Goal: Task Accomplishment & Management: Complete application form

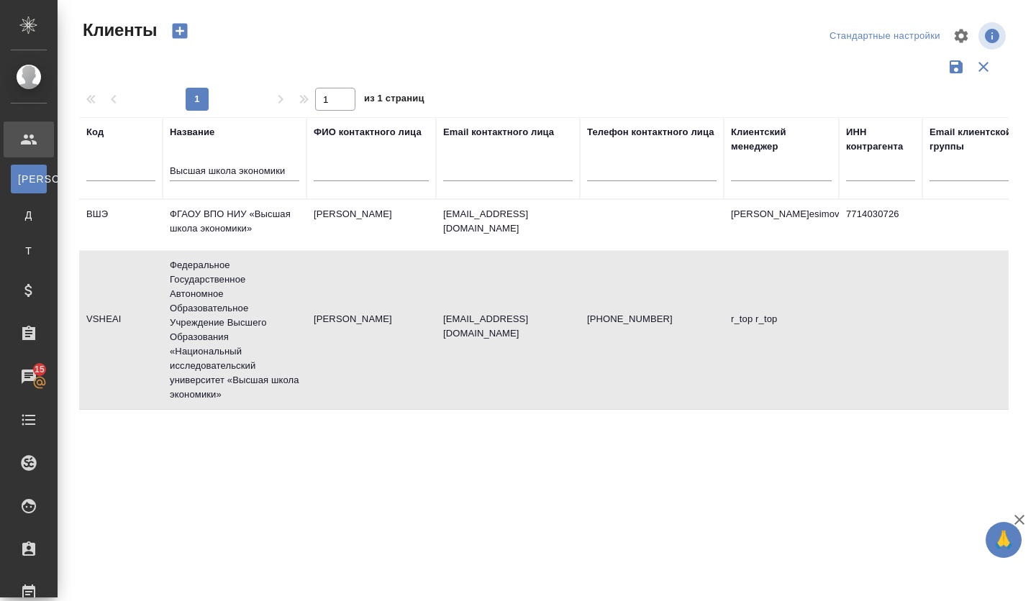
select select "RU"
drag, startPoint x: 176, startPoint y: 168, endPoint x: 359, endPoint y: 194, distance: 185.3
click at [359, 194] on tr "Код Название Высшая школа экономики ФИО контактного лица Email контактного лица…" at bounding box center [623, 158] width 1088 height 82
type input "В"
paste input "ПУБЛИЧНОЕ АКЦИОНЕРНОЕ ОБЩЕСТВО "ФОРВАРД ЭНЕРГО""
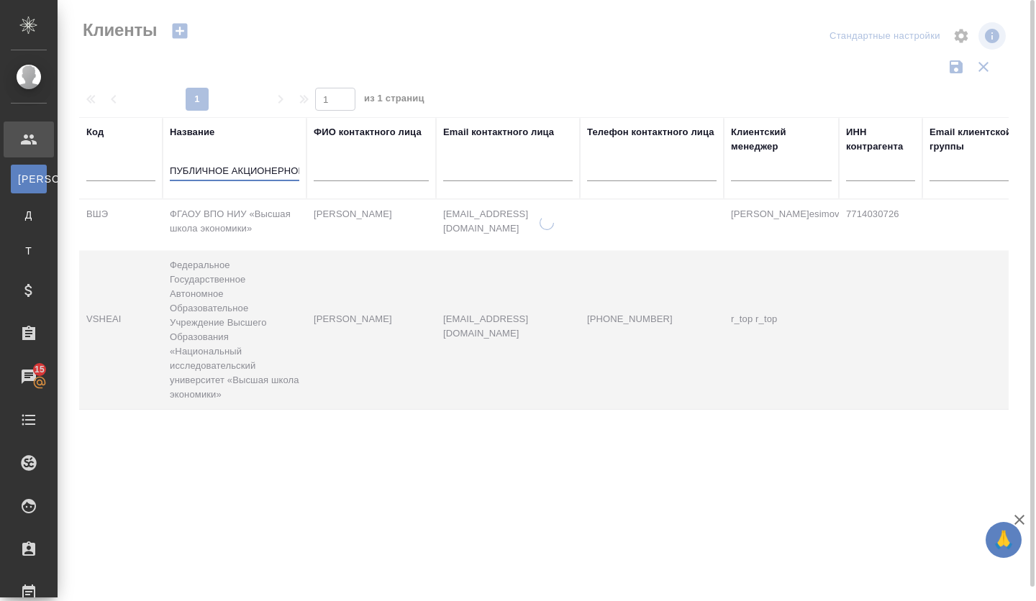
scroll to position [0, 158]
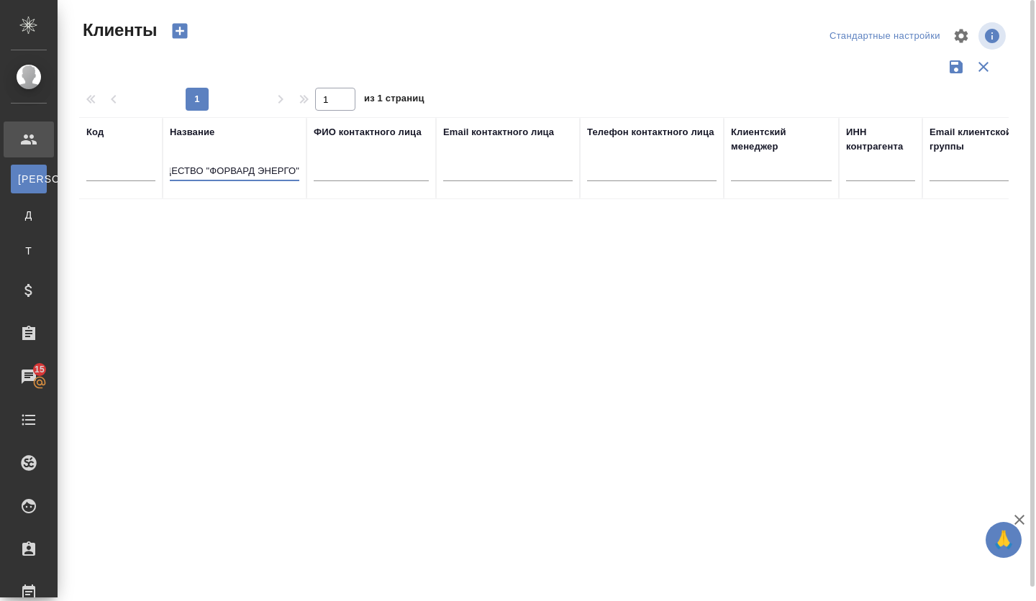
type input "ПУБЛИЧНОЕ АКЦИОНЕРНОЕ ОБЩЕСТВО "ФОРВАРД ЭНЕРГО""
click at [180, 27] on icon "button" at bounding box center [180, 31] width 20 height 20
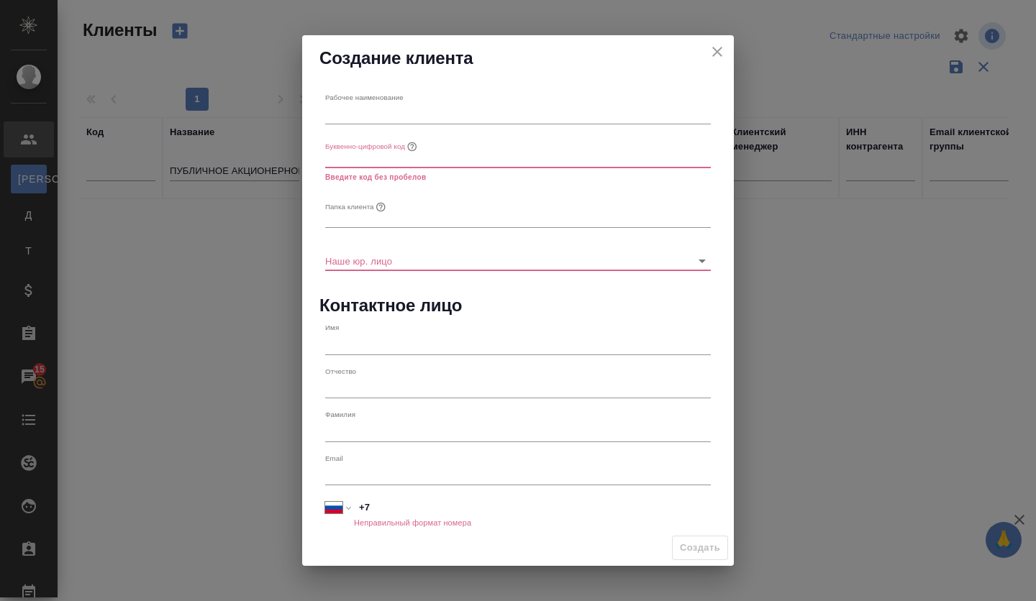
click at [357, 111] on input "text" at bounding box center [518, 114] width 386 height 20
paste input "ПУБЛИЧНОЕ АКЦИОНЕРНОЕ ОБЩЕСТВО "ФОРВАРД ЭНЕРГО""
type input "ПУБЛИЧНОЕ АКЦИОНЕРНОЕ ОБЩЕСТВО "ФОРВАРД ЭНЕРГО""
click at [349, 165] on input "text" at bounding box center [518, 157] width 386 height 20
click at [345, 155] on input "text" at bounding box center [518, 157] width 386 height 20
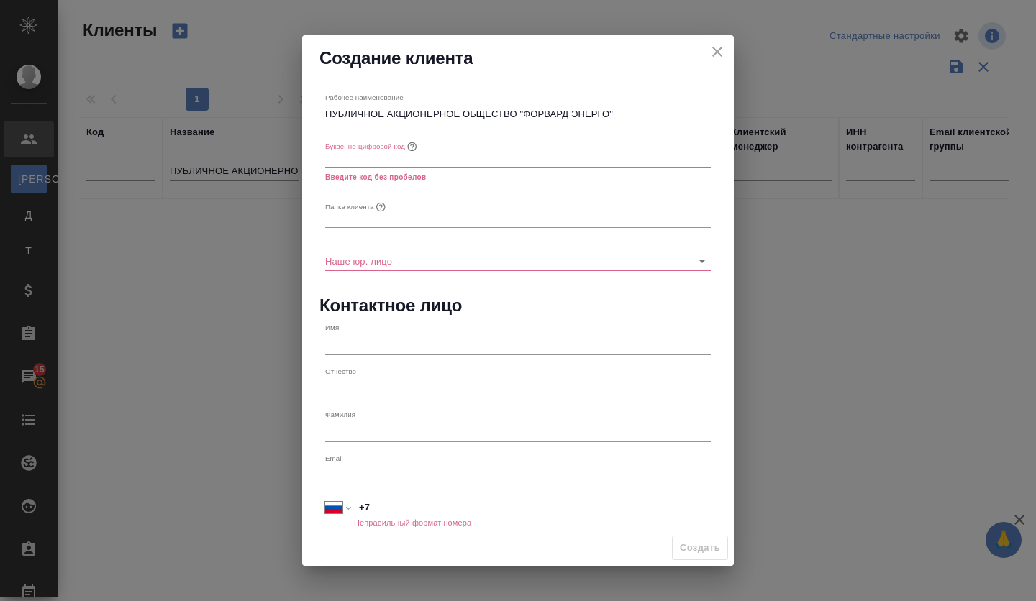
type input "f"
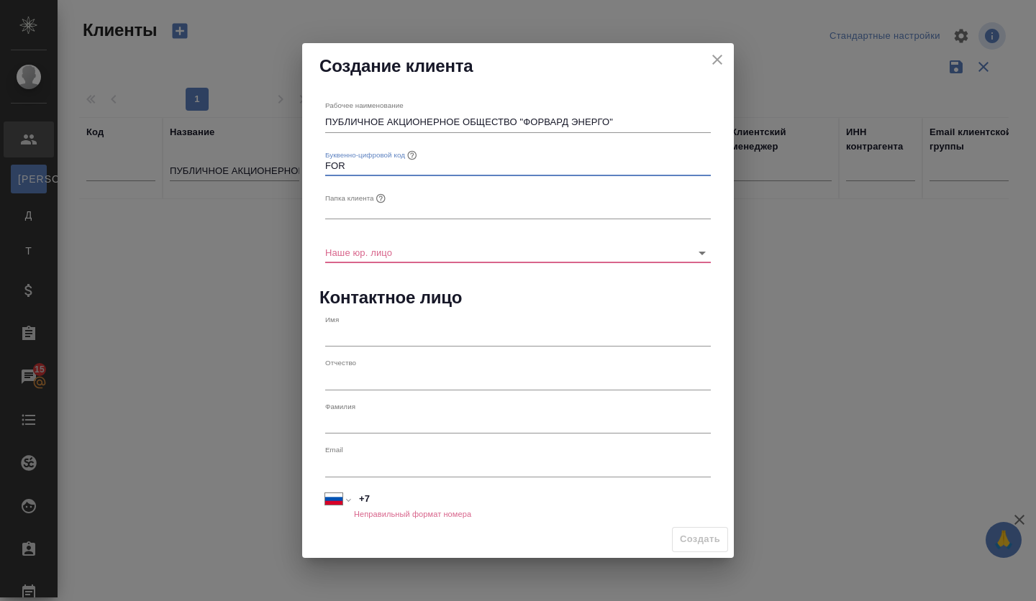
type input "FOR"
click at [341, 209] on input "text" at bounding box center [518, 209] width 386 height 20
drag, startPoint x: 607, startPoint y: 122, endPoint x: 524, endPoint y: 122, distance: 82.7
click at [524, 122] on input "ПУБЛИЧНОЕ АКЦИОНЕРНОЕ ОБЩЕСТВО "ФОРВАРД ЭНЕРГО"" at bounding box center [518, 122] width 386 height 20
click at [381, 214] on input "text" at bounding box center [518, 209] width 386 height 20
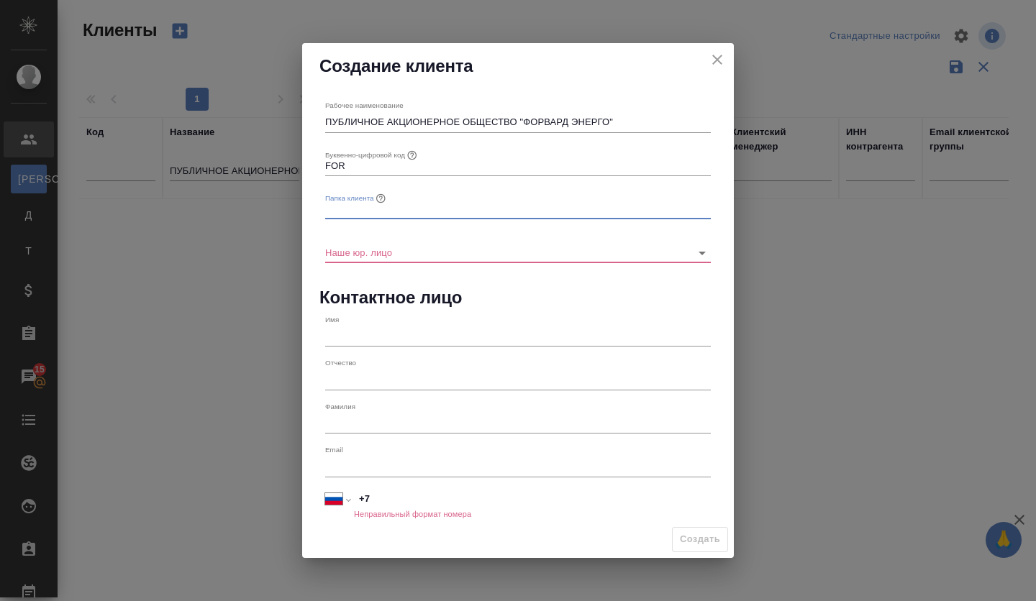
paste input "[PERSON_NAME]"
type input "[PERSON_NAME]"
click at [401, 247] on input "Наше юр. лицо" at bounding box center [495, 251] width 340 height 19
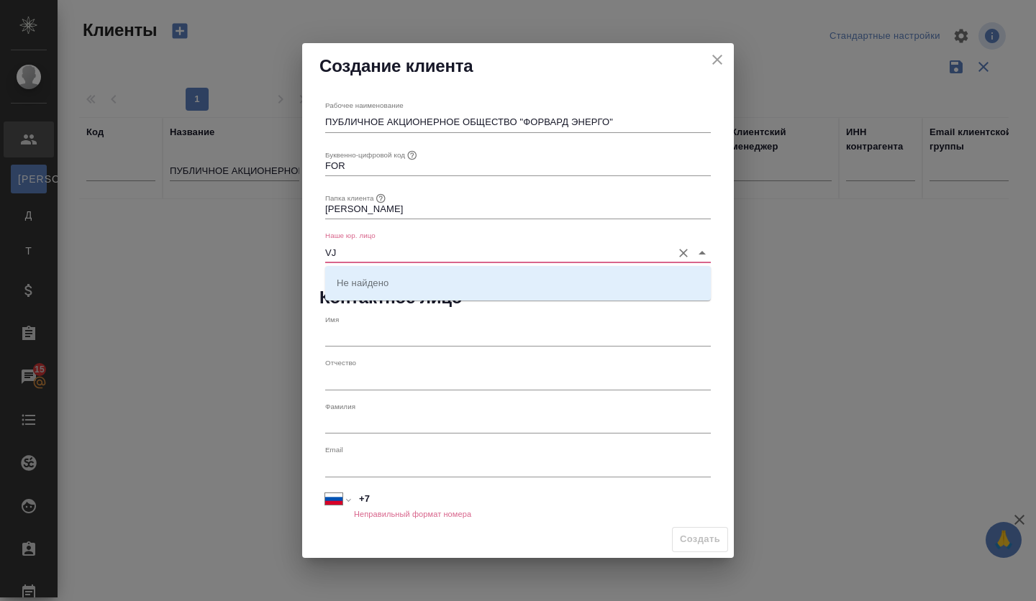
type input "V"
click at [420, 292] on li "(МБ) ООО "Монблан"" at bounding box center [518, 283] width 386 height 26
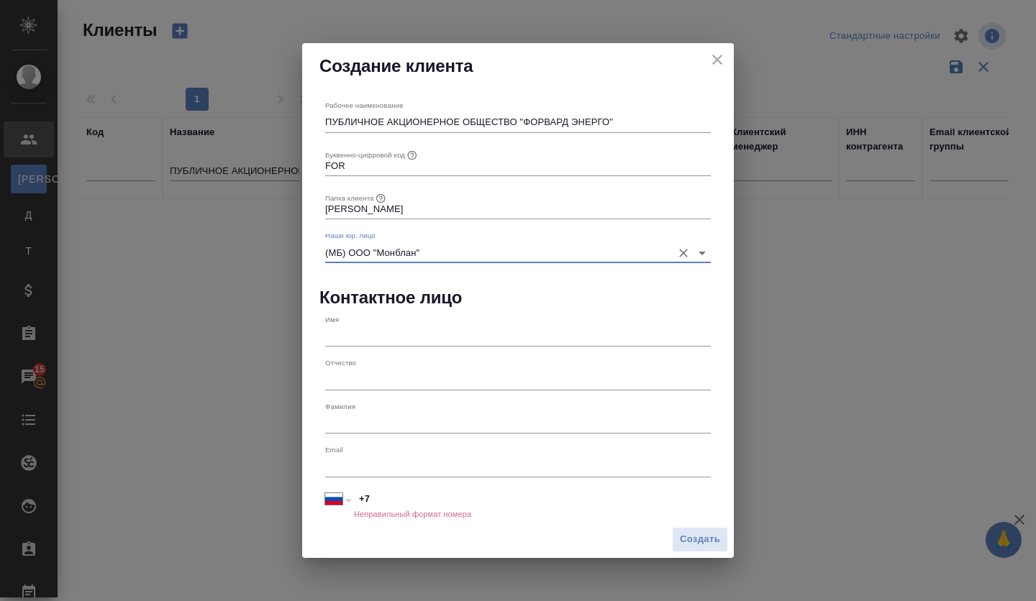
type input "(МБ) ООО "Монблан""
click at [370, 331] on input "text" at bounding box center [518, 337] width 386 height 20
paste input "[PERSON_NAME]"
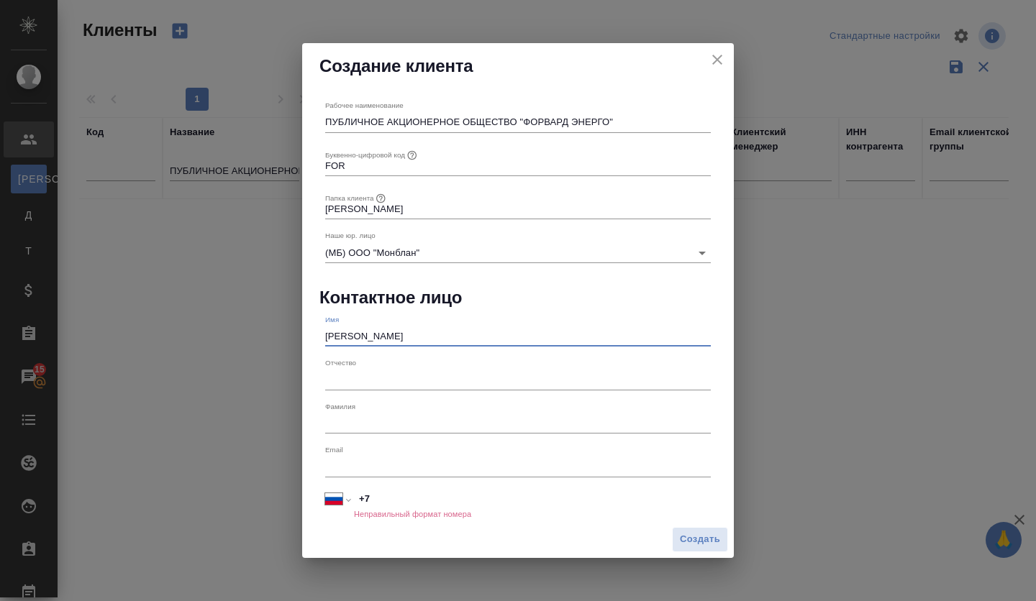
type input "[PERSON_NAME]"
drag, startPoint x: 355, startPoint y: 380, endPoint x: 356, endPoint y: 391, distance: 11.5
click at [355, 380] on input "text" at bounding box center [518, 380] width 386 height 20
click at [387, 496] on input "+7" at bounding box center [532, 499] width 355 height 21
paste input "79167459768"
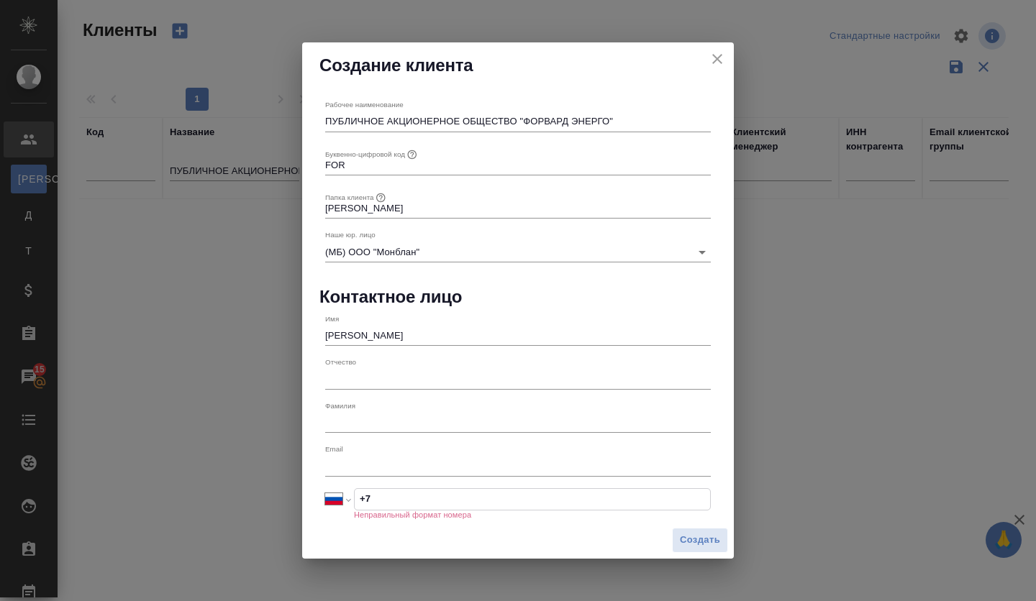
select select "KZ"
type input "+7 79167459768"
drag, startPoint x: 375, startPoint y: 497, endPoint x: 393, endPoint y: 504, distance: 18.4
click at [376, 497] on input "+7 79167459768" at bounding box center [532, 499] width 355 height 21
select select "RU"
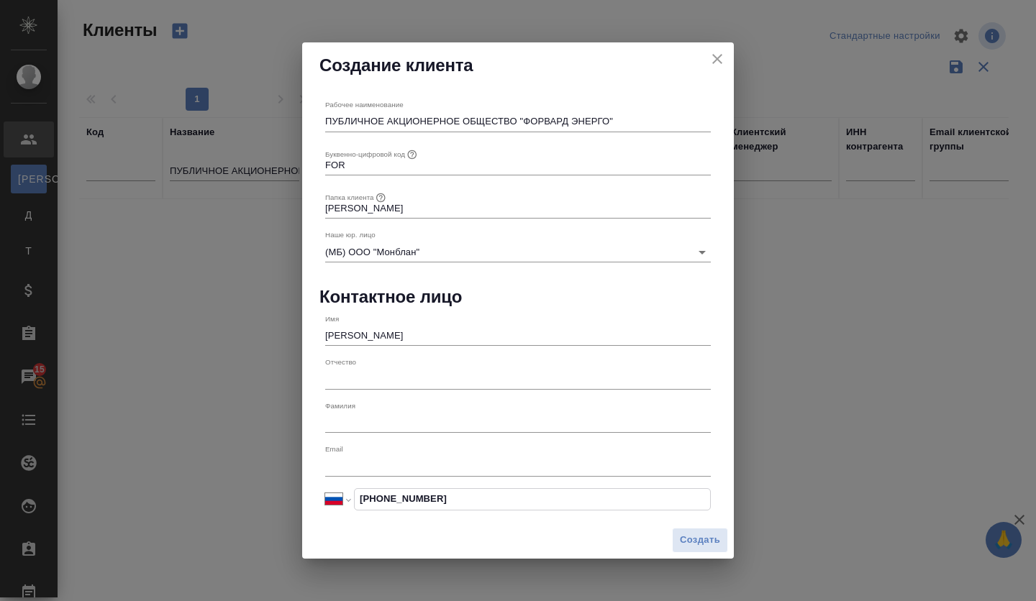
type input "+7 916 745 97 68"
click at [355, 465] on input "text" at bounding box center [518, 466] width 386 height 20
paste input "[PERSON_NAME][EMAIL_ADDRESS][DOMAIN_NAME]"
type input "[PERSON_NAME][EMAIL_ADDRESS][DOMAIN_NAME]"
click at [693, 539] on span "Создать" at bounding box center [700, 540] width 40 height 17
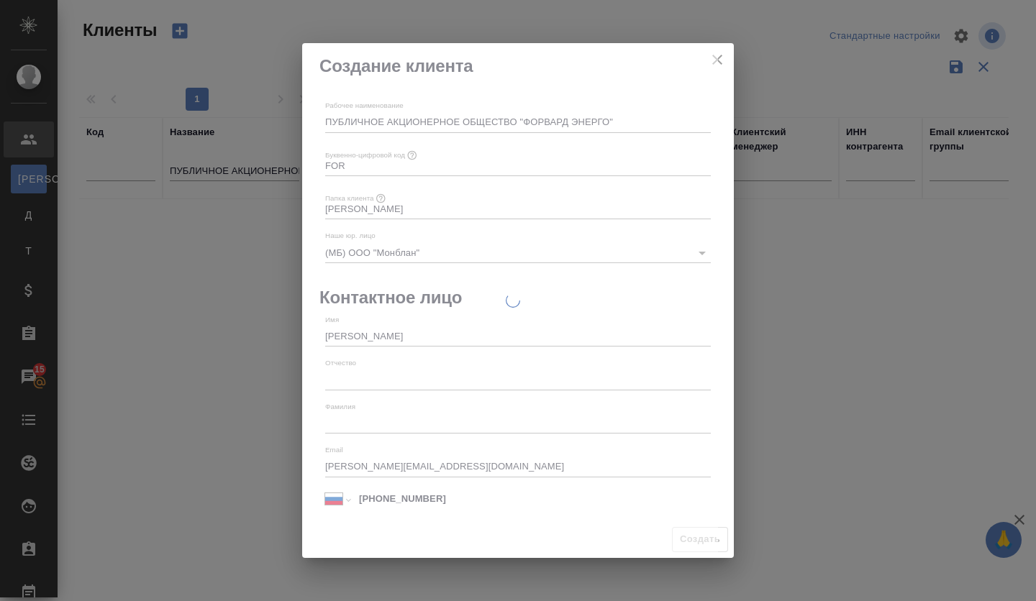
type input "+7"
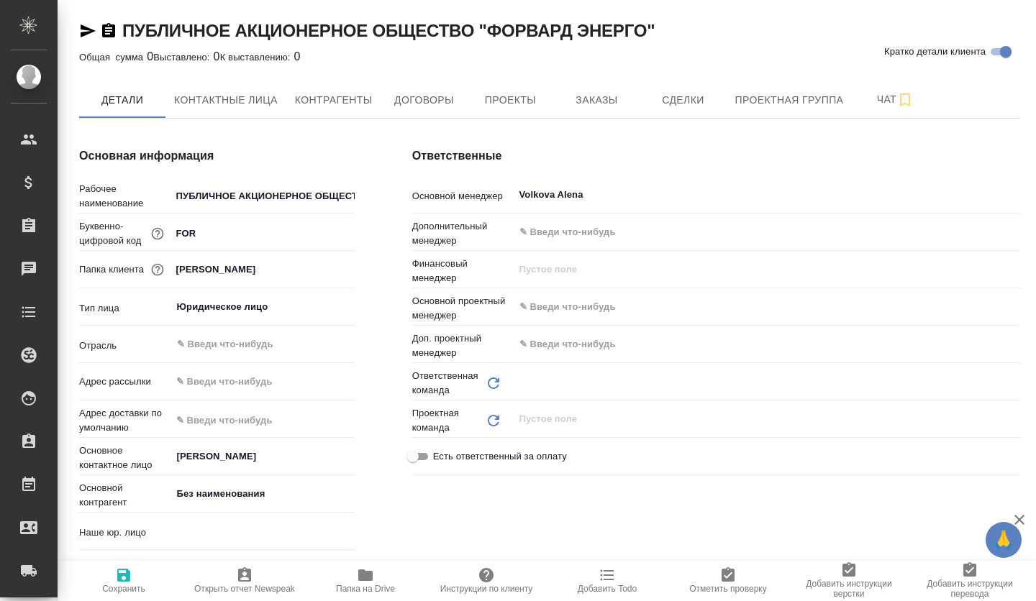
type input "(МБ) ООО "Монблан""
type textarea "x"
type input "Отдел продаж"
type textarea "x"
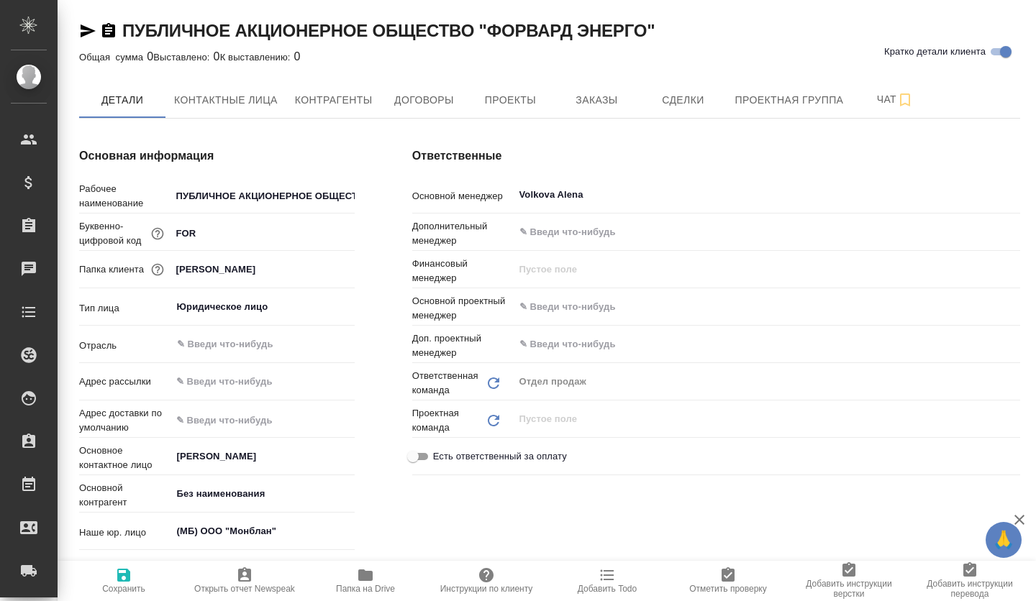
type textarea "x"
drag, startPoint x: 670, startPoint y: 120, endPoint x: 668, endPoint y: 109, distance: 10.9
type textarea "x"
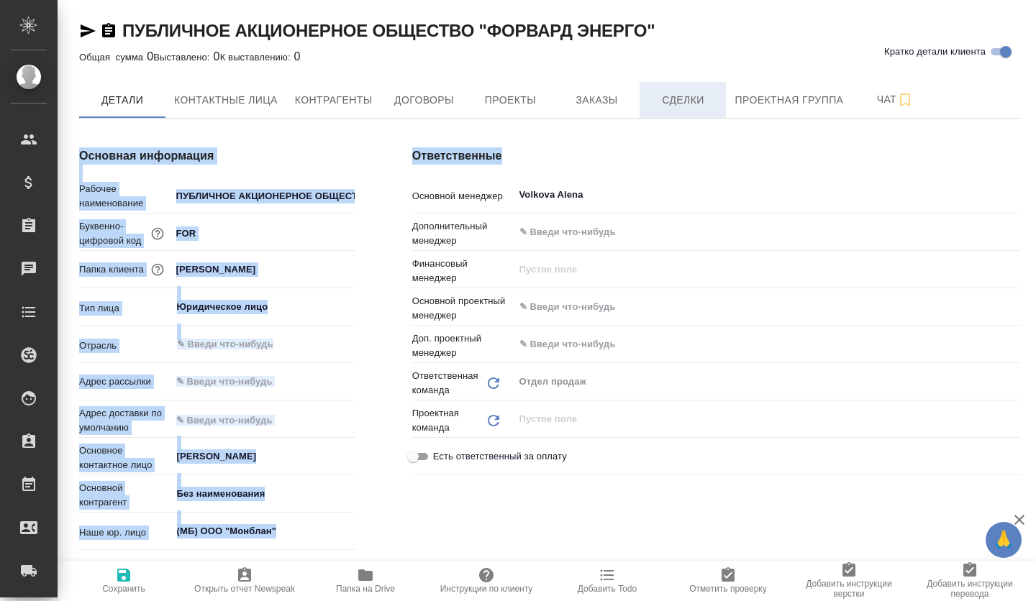
click at [669, 108] on span "Сделки" at bounding box center [682, 100] width 69 height 18
type textarea "x"
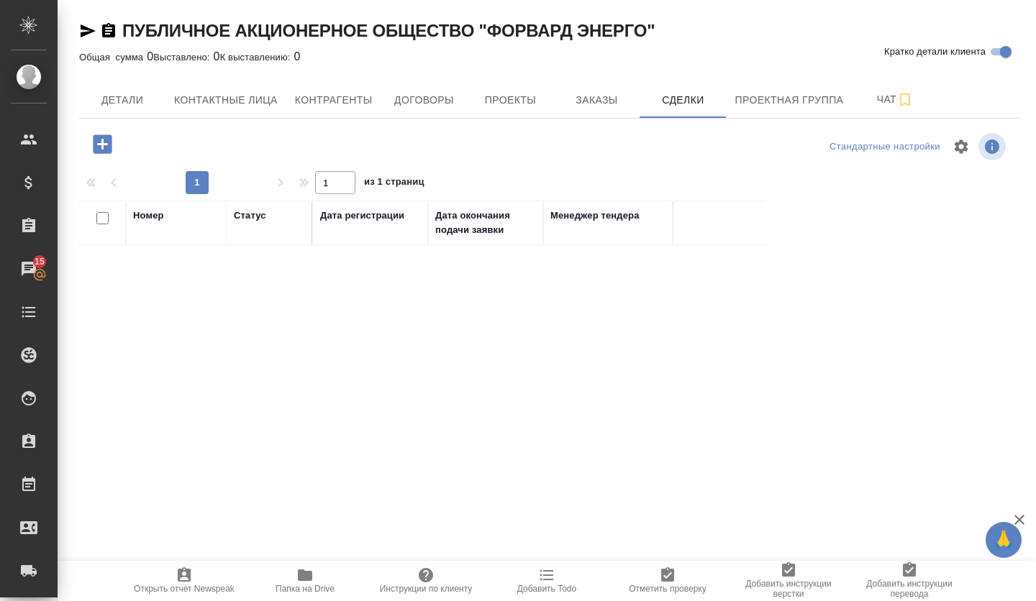
click at [111, 141] on icon "button" at bounding box center [102, 144] width 19 height 19
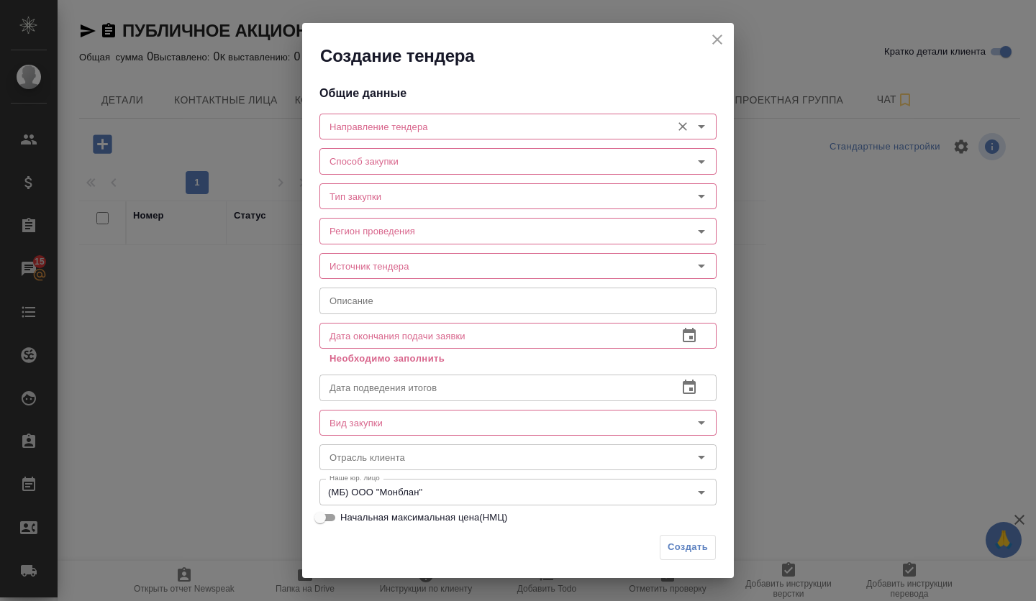
click at [404, 134] on input "Направление тендера" at bounding box center [494, 126] width 340 height 17
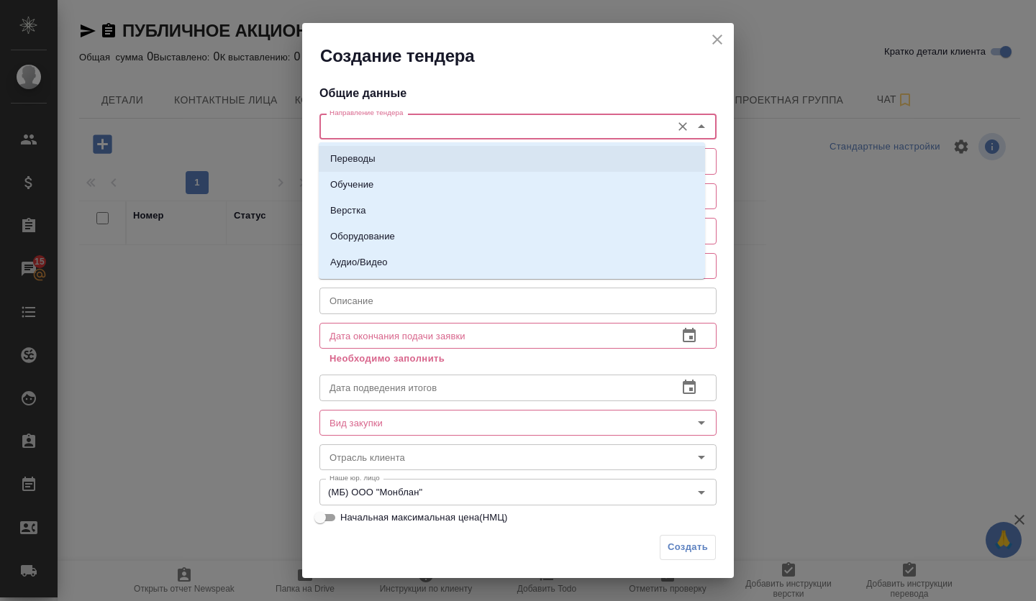
click at [393, 157] on li "Переводы" at bounding box center [512, 159] width 386 height 26
type input "Переводы"
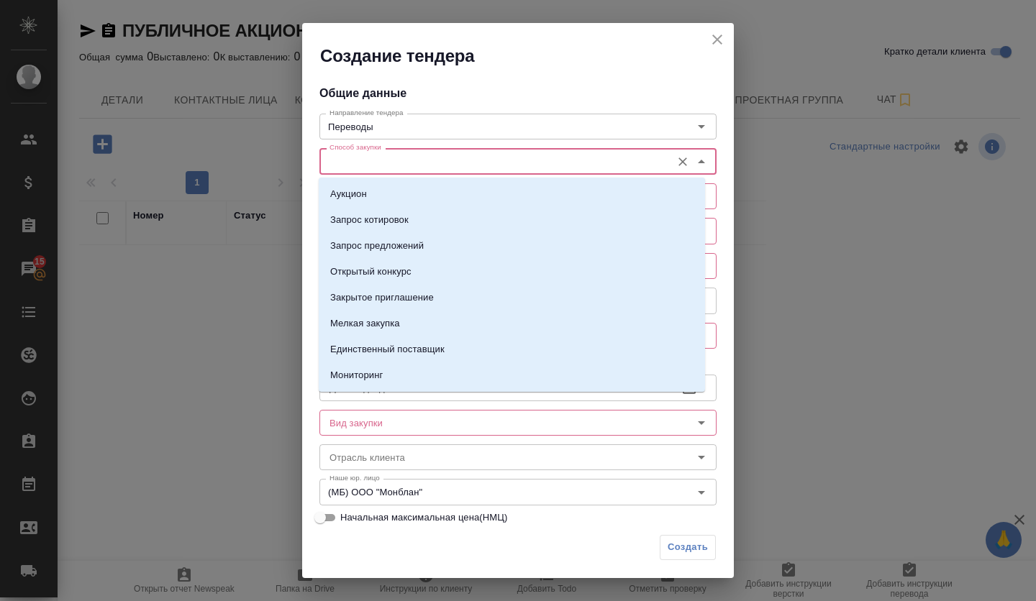
click at [393, 158] on input "Способ закупки" at bounding box center [494, 160] width 340 height 17
click at [391, 241] on p "Запрос предложений" at bounding box center [377, 246] width 94 height 14
type input "Запрос предложений"
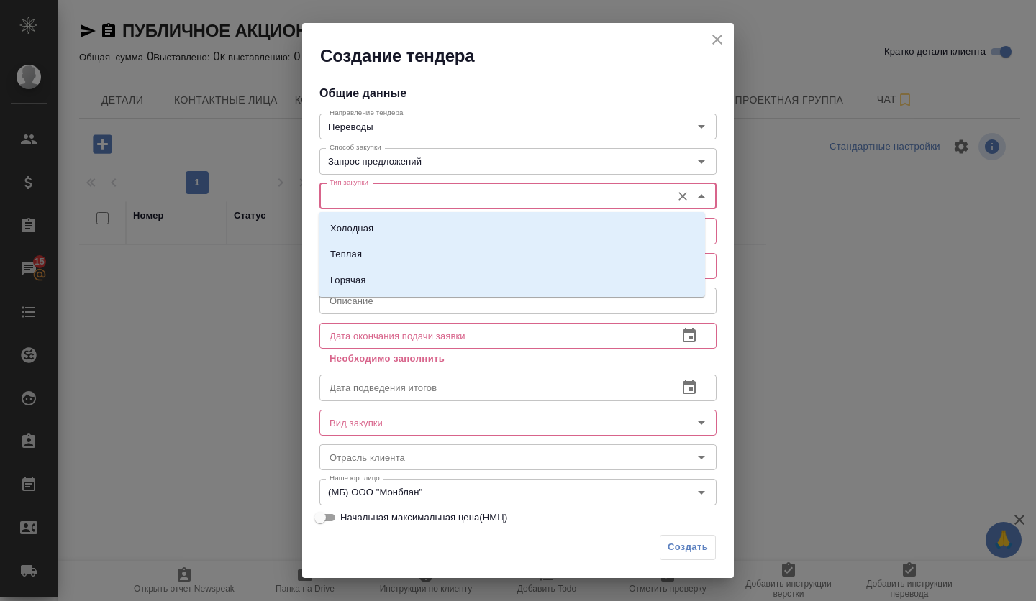
click at [378, 200] on input "Тип закупки" at bounding box center [494, 196] width 340 height 17
click at [375, 229] on li "Холодная" at bounding box center [512, 229] width 386 height 26
type input "Холодная"
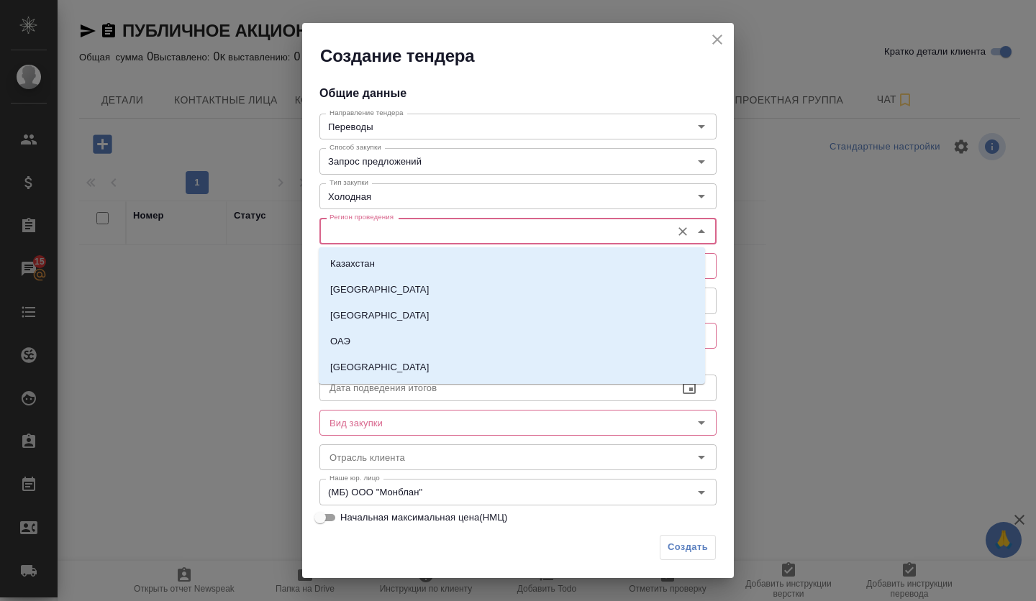
click at [375, 227] on input "Регион проведения" at bounding box center [494, 230] width 340 height 17
click at [382, 363] on li "[GEOGRAPHIC_DATA]" at bounding box center [512, 368] width 386 height 26
type input "[GEOGRAPHIC_DATA]"
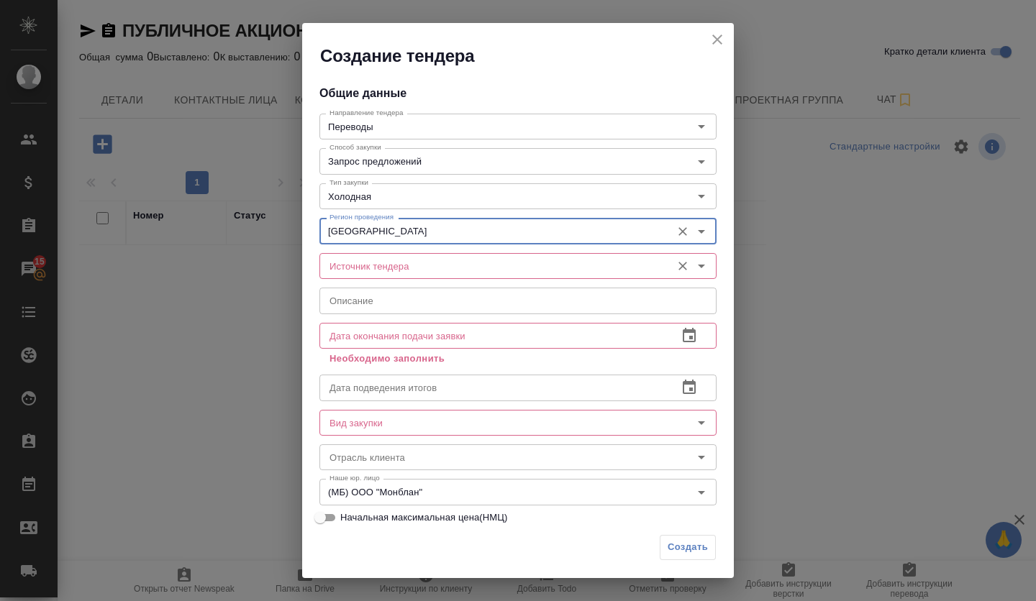
click at [365, 256] on div "Источник тендера" at bounding box center [517, 266] width 397 height 26
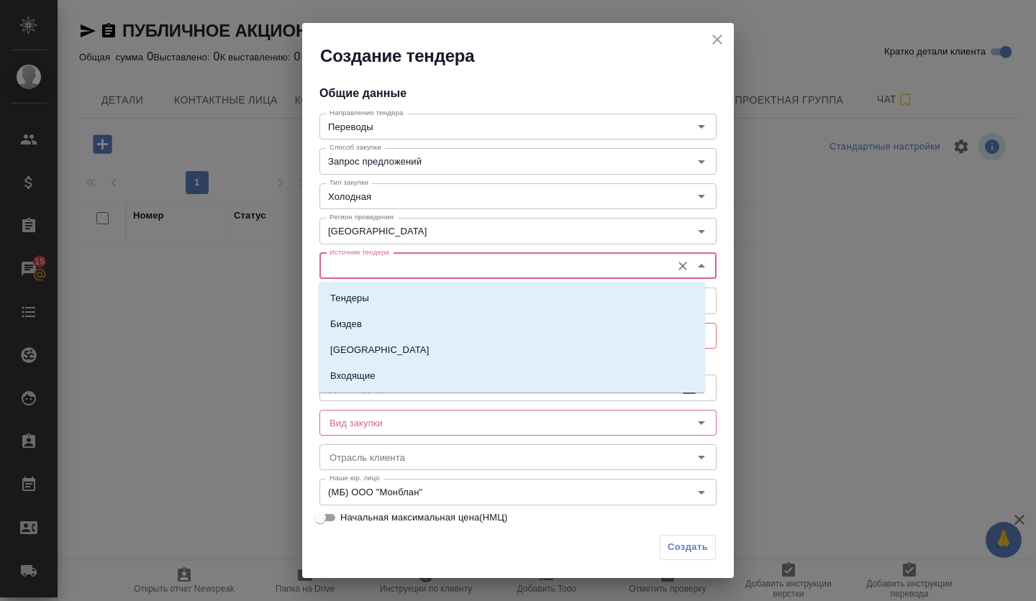
click at [362, 266] on input "Источник тендера" at bounding box center [494, 266] width 340 height 17
click at [363, 295] on p "Тендеры" at bounding box center [349, 298] width 39 height 14
type input "Тендеры"
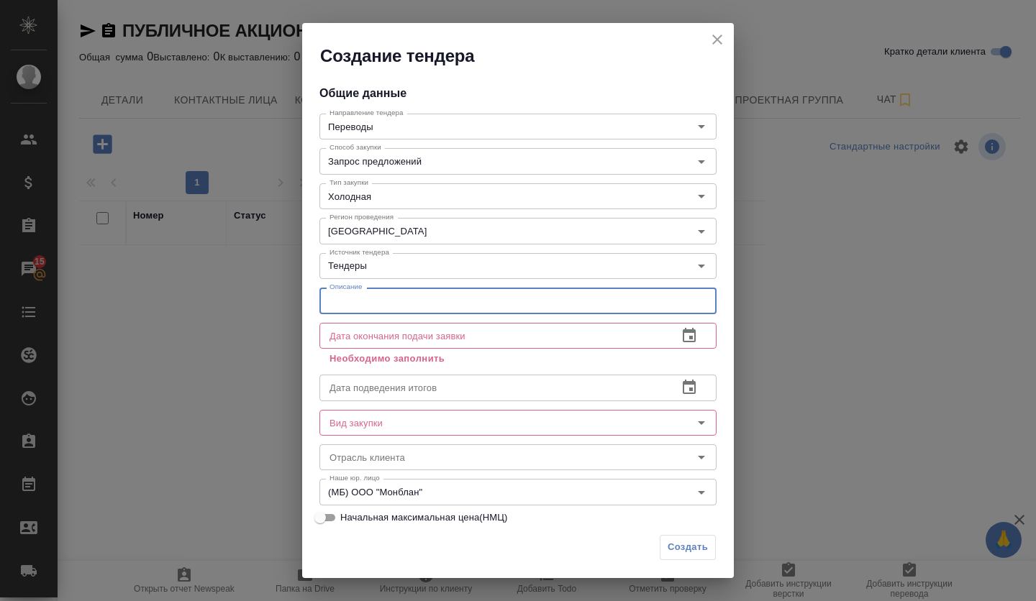
click at [363, 299] on input "text" at bounding box center [517, 301] width 397 height 26
paste input "Оказание услуг перевода и связанных услуг"
type input "Оказание услуг перевода и связанных услуг"
click at [420, 329] on input "text" at bounding box center [492, 336] width 347 height 26
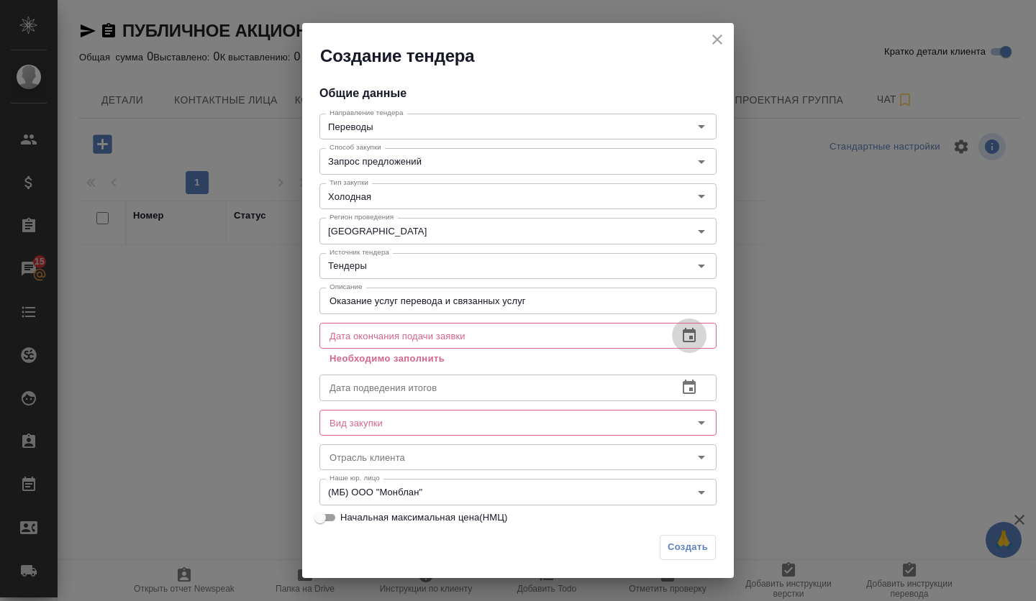
click at [683, 330] on icon "button" at bounding box center [689, 335] width 13 height 14
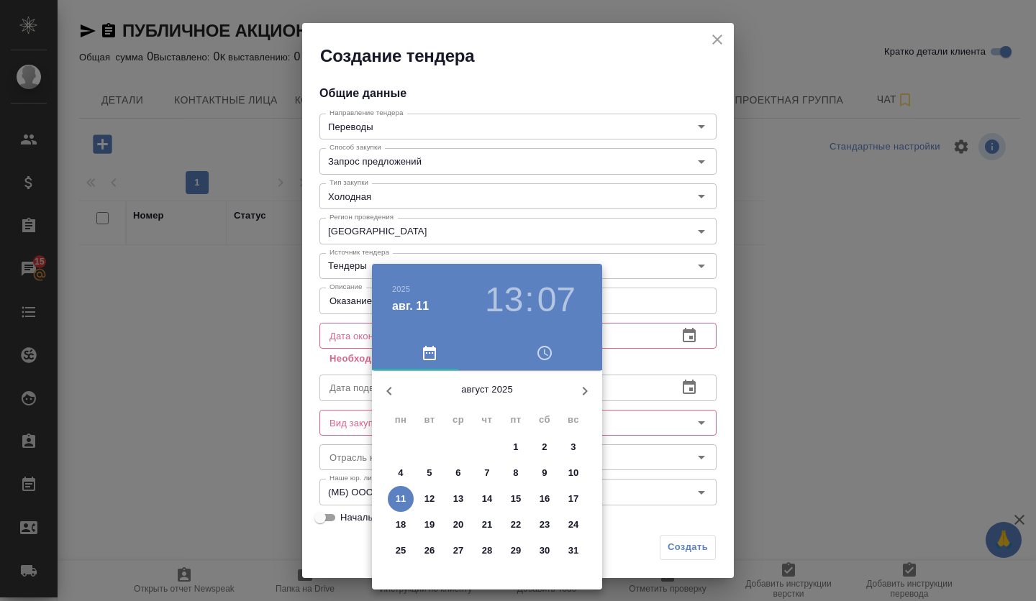
click at [462, 548] on p "27" at bounding box center [458, 551] width 11 height 14
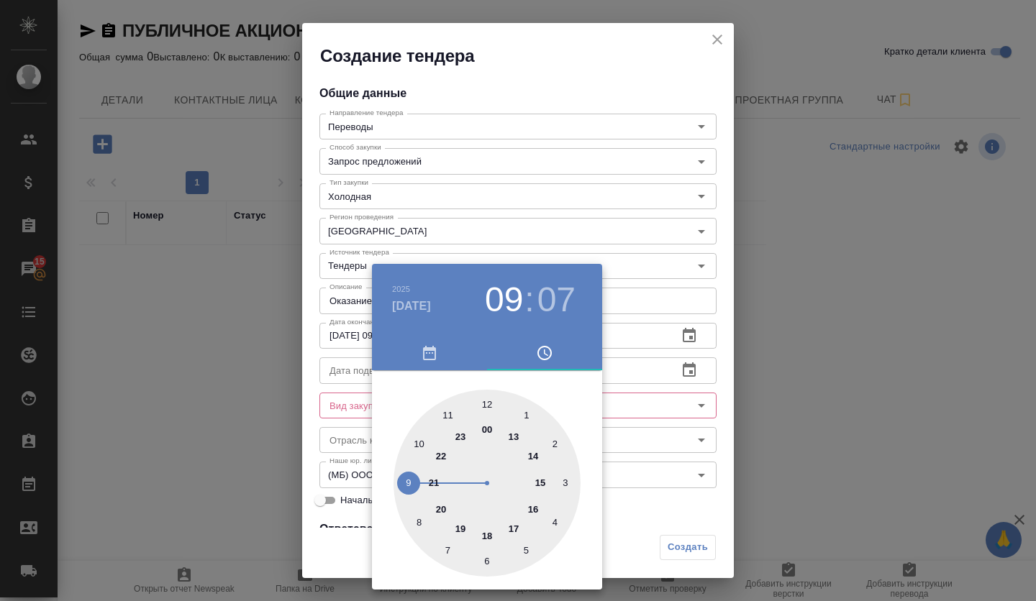
click at [413, 481] on div at bounding box center [486, 483] width 187 height 187
click at [482, 409] on div at bounding box center [486, 483] width 187 height 187
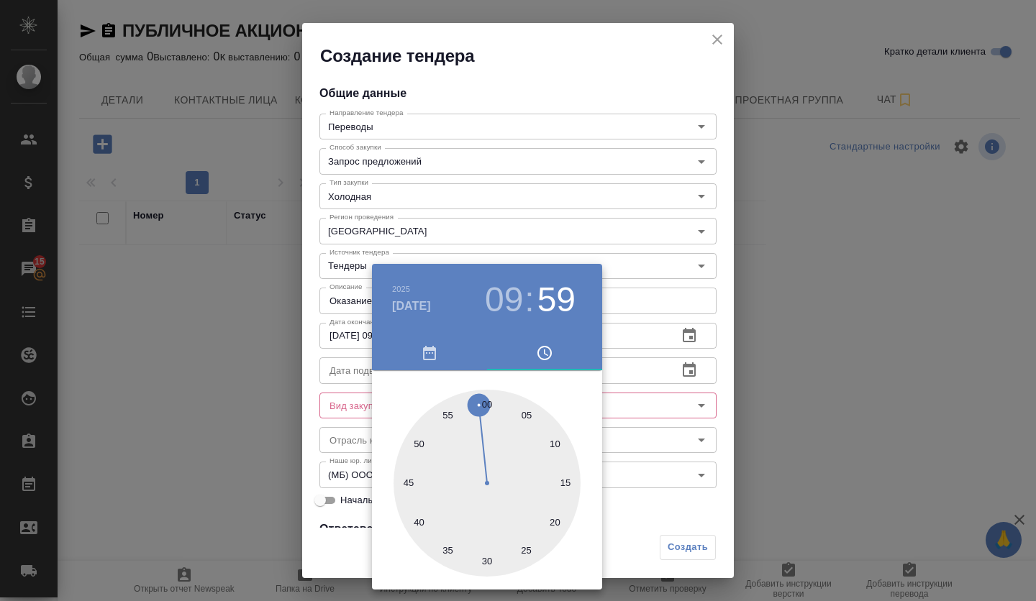
click at [486, 404] on div at bounding box center [486, 483] width 187 height 187
type input "[DATE] 09:00"
click at [652, 401] on div at bounding box center [518, 300] width 1036 height 601
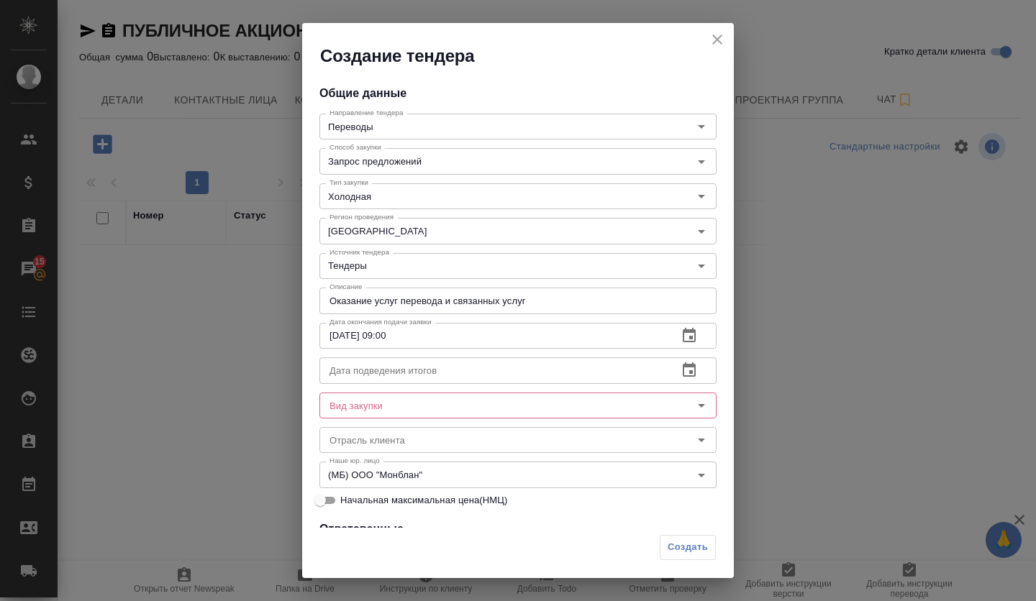
click at [494, 372] on input "text" at bounding box center [492, 370] width 347 height 26
click at [680, 369] on icon "button" at bounding box center [688, 370] width 17 height 17
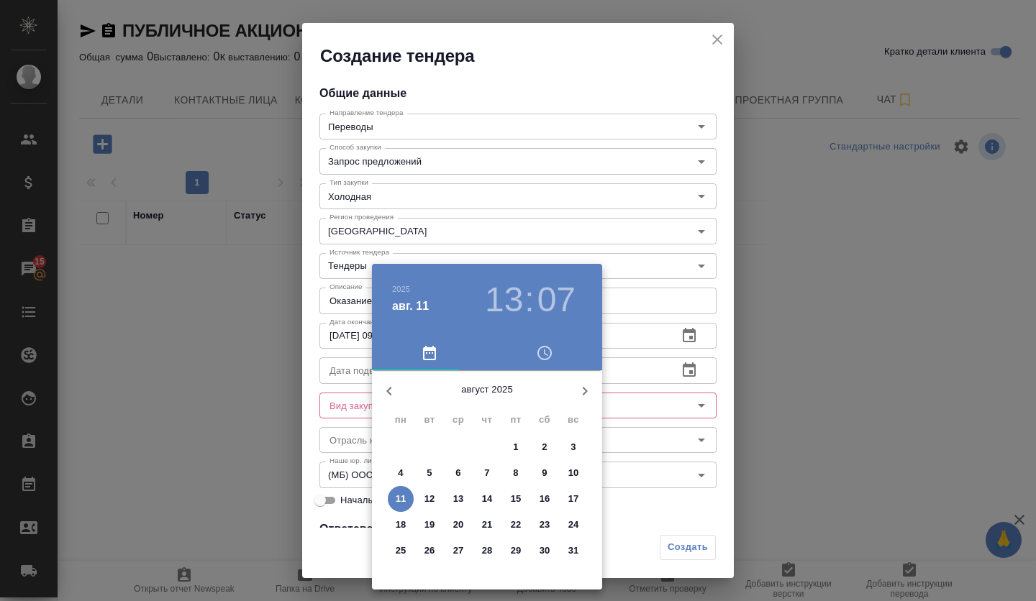
click at [514, 542] on button "29" at bounding box center [516, 551] width 26 height 26
type input "[DATE] 13:07"
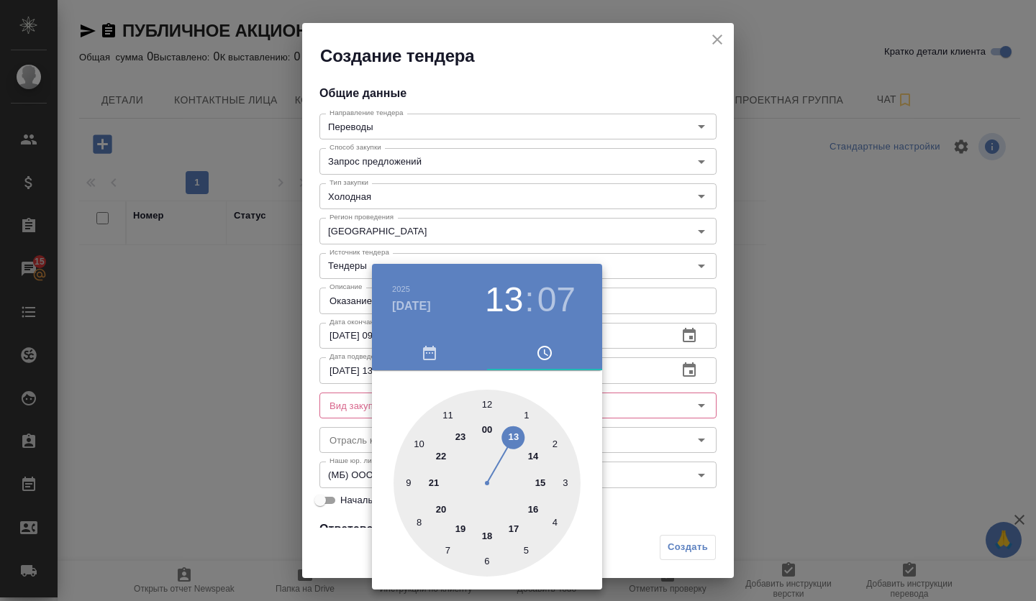
click at [650, 454] on div at bounding box center [518, 300] width 1036 height 601
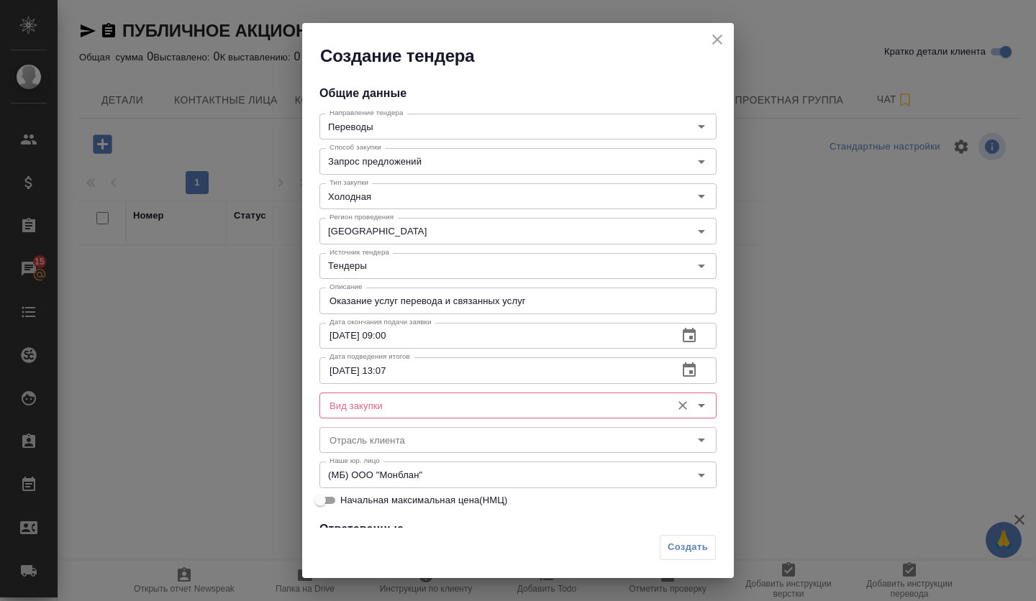
click at [533, 396] on div "Вид закупки" at bounding box center [517, 406] width 397 height 26
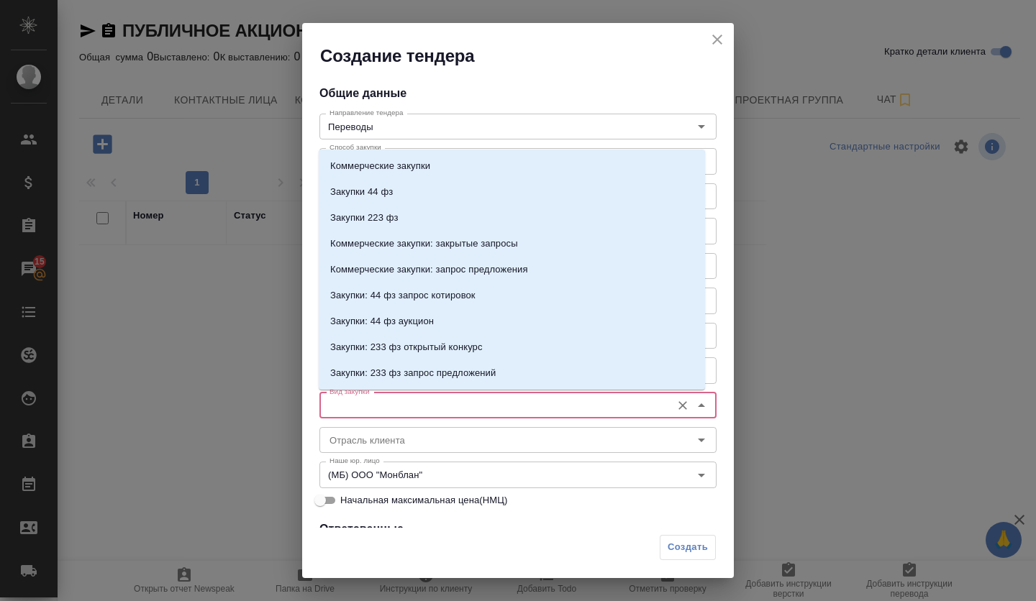
click at [524, 401] on input "Вид закупки" at bounding box center [494, 405] width 340 height 17
click at [393, 212] on p "Закупки 223 фз" at bounding box center [364, 218] width 68 height 14
type input "Закупки 223 фз"
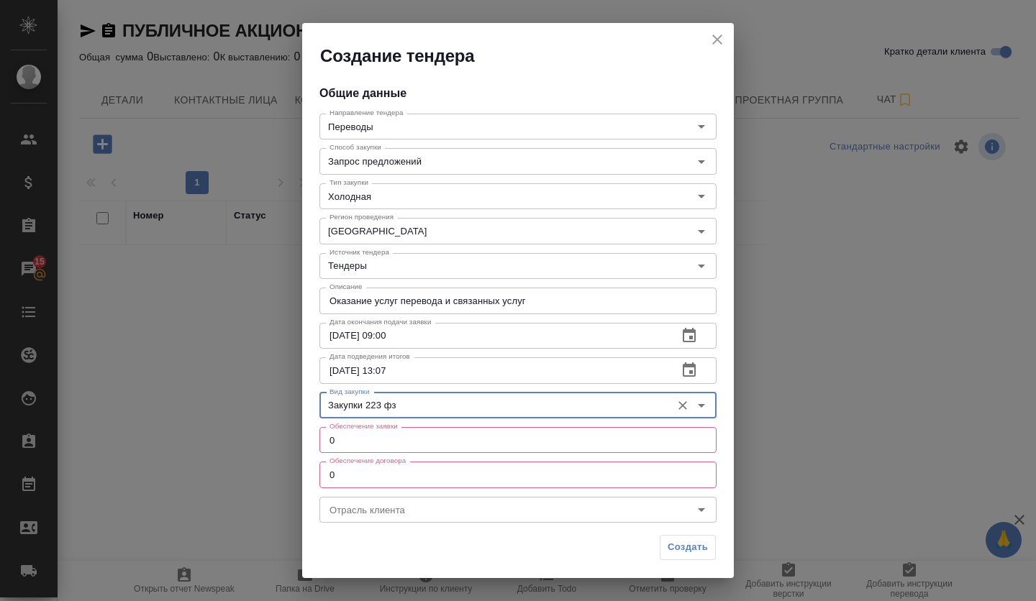
click at [404, 439] on input "0" at bounding box center [517, 440] width 397 height 26
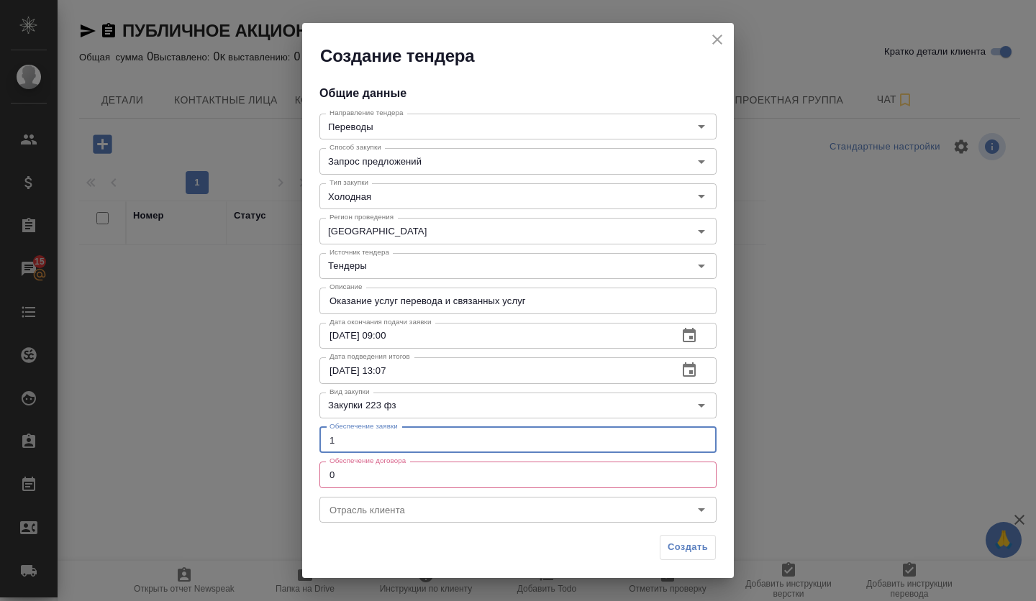
type input "1"
click at [392, 476] on input "0" at bounding box center [517, 475] width 397 height 26
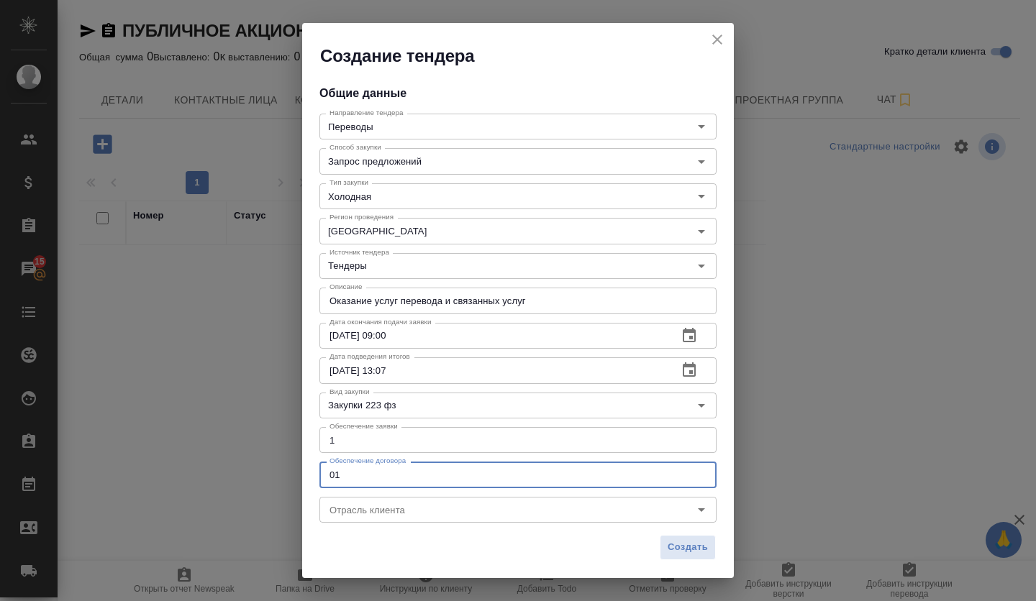
type input "0"
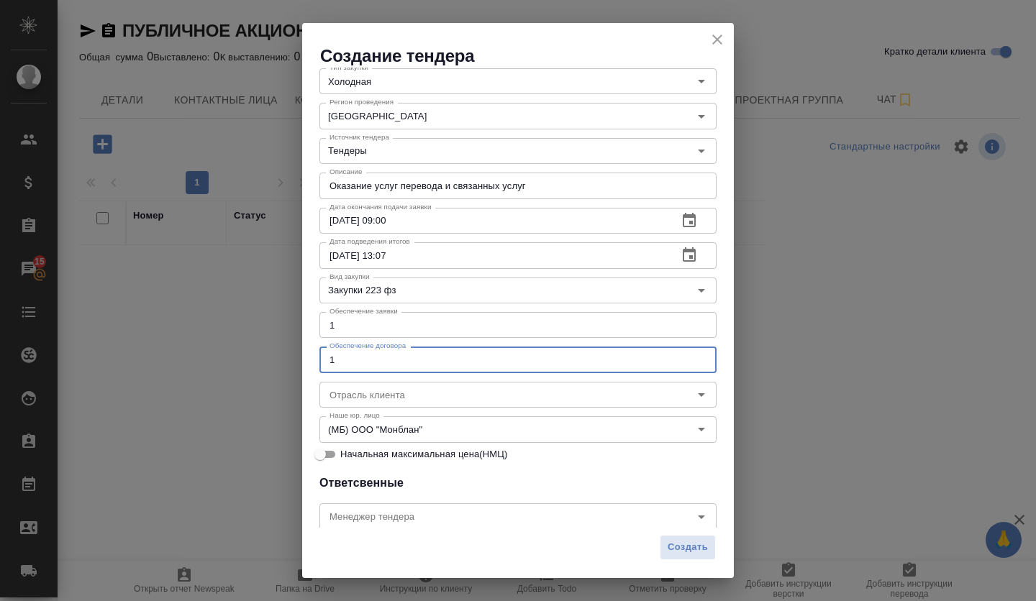
scroll to position [144, 0]
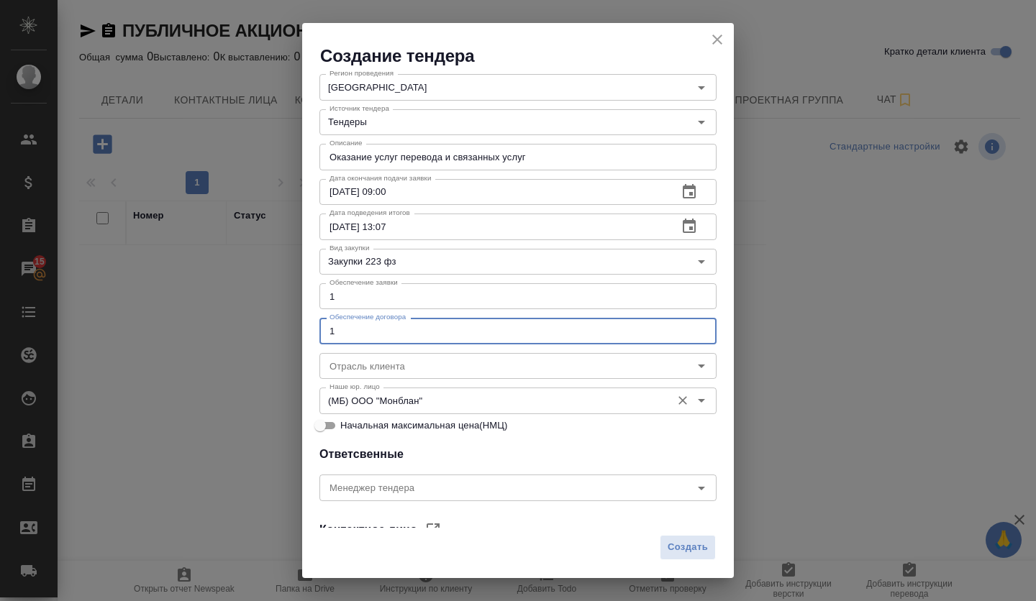
click at [395, 382] on div "Наше юр. лицо (МБ) ООО "Монблан" Наше юр. лицо" at bounding box center [517, 399] width 397 height 35
type input "1"
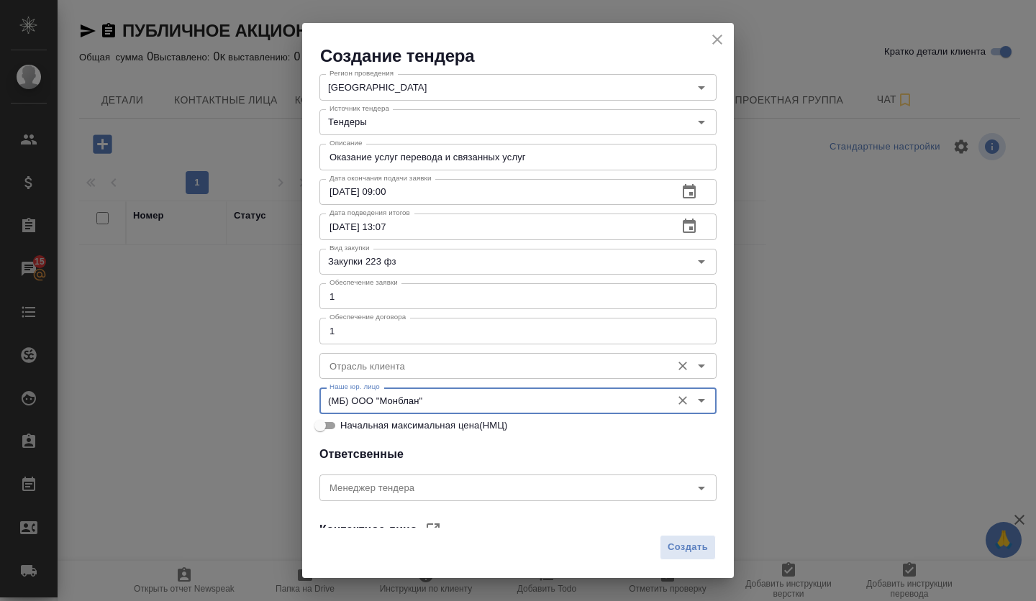
click at [391, 370] on input "Отрасль клиента" at bounding box center [494, 365] width 340 height 17
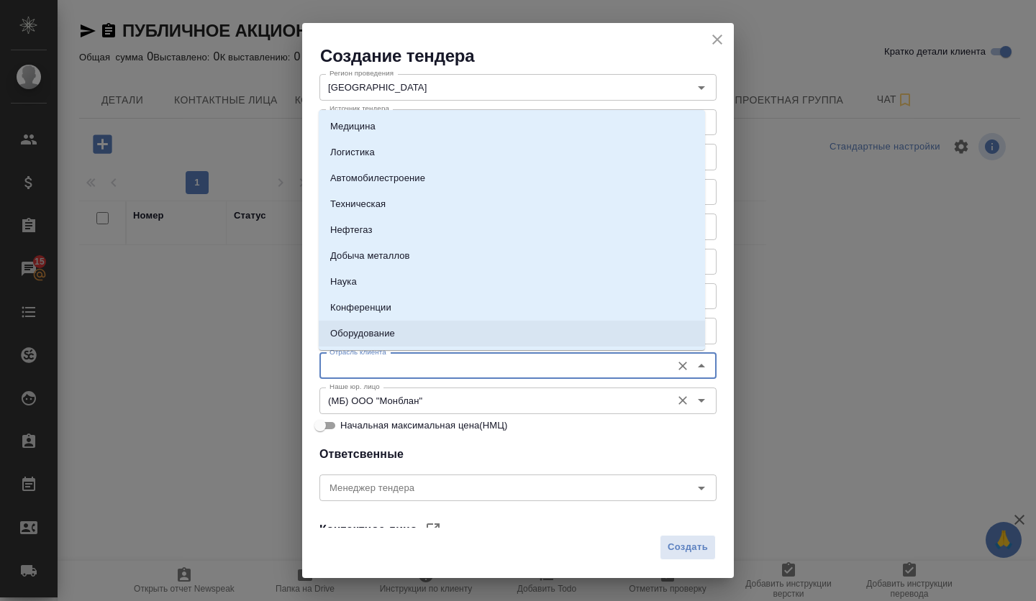
click at [398, 402] on input "(МБ) ООО "Монблан"" at bounding box center [494, 400] width 340 height 17
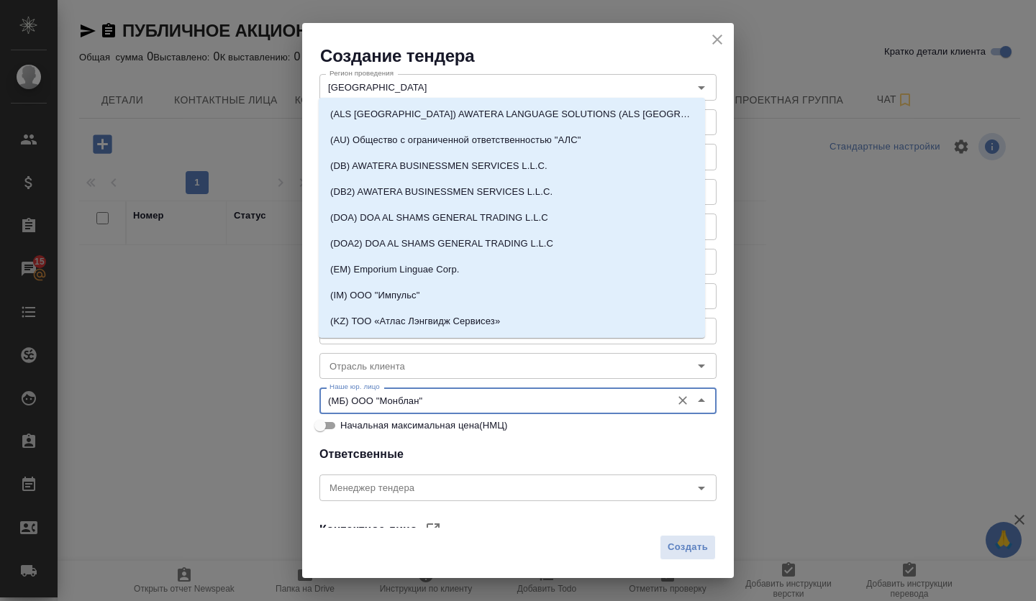
scroll to position [216, 0]
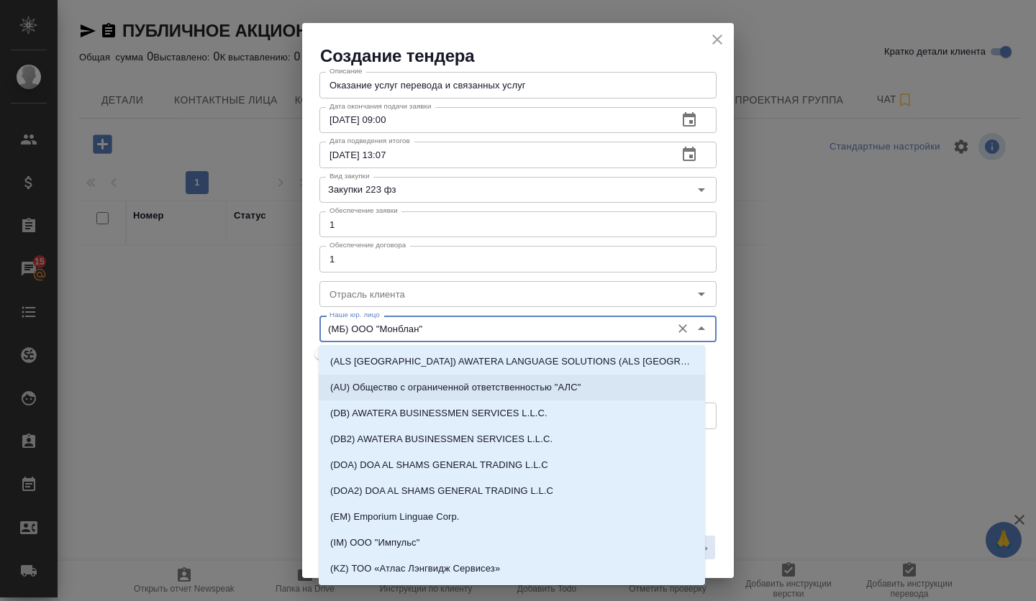
click at [462, 311] on div "Наше юр. лицо (МБ) ООО "Монблан" Наше юр. лицо" at bounding box center [517, 327] width 397 height 35
click at [494, 320] on input "(МБ) ООО "Монблан"" at bounding box center [494, 328] width 340 height 17
click at [543, 273] on div "Обеспечение договора 1 Обеспечение договора" at bounding box center [517, 257] width 397 height 35
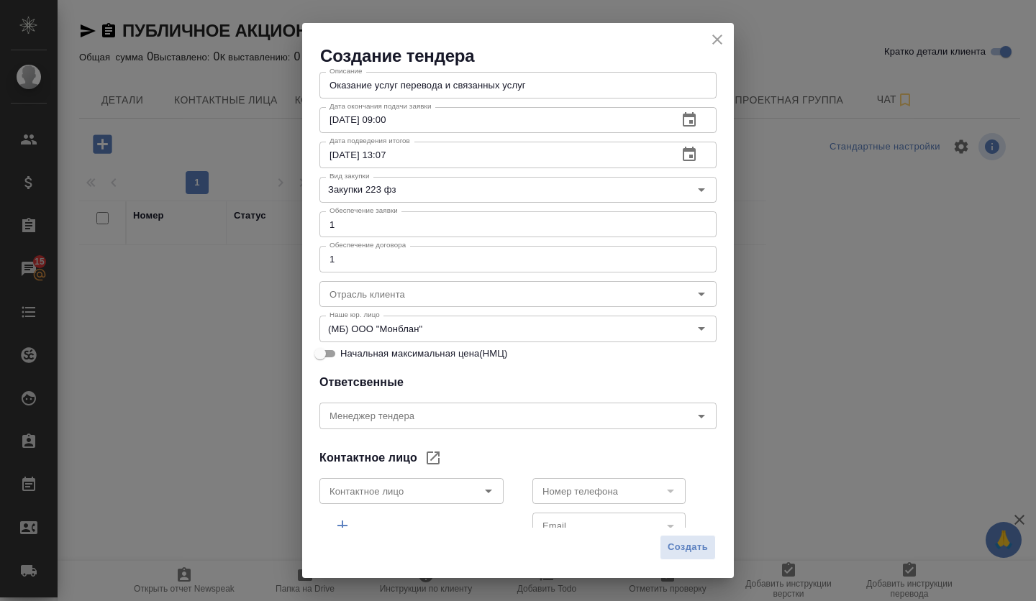
scroll to position [288, 0]
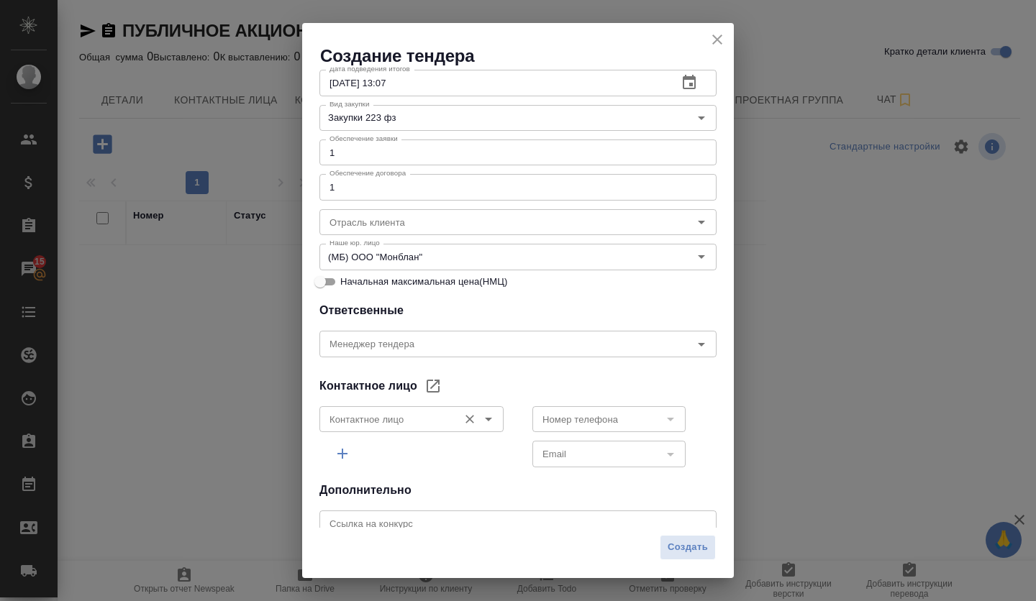
click at [488, 418] on icon "Open" at bounding box center [488, 419] width 17 height 17
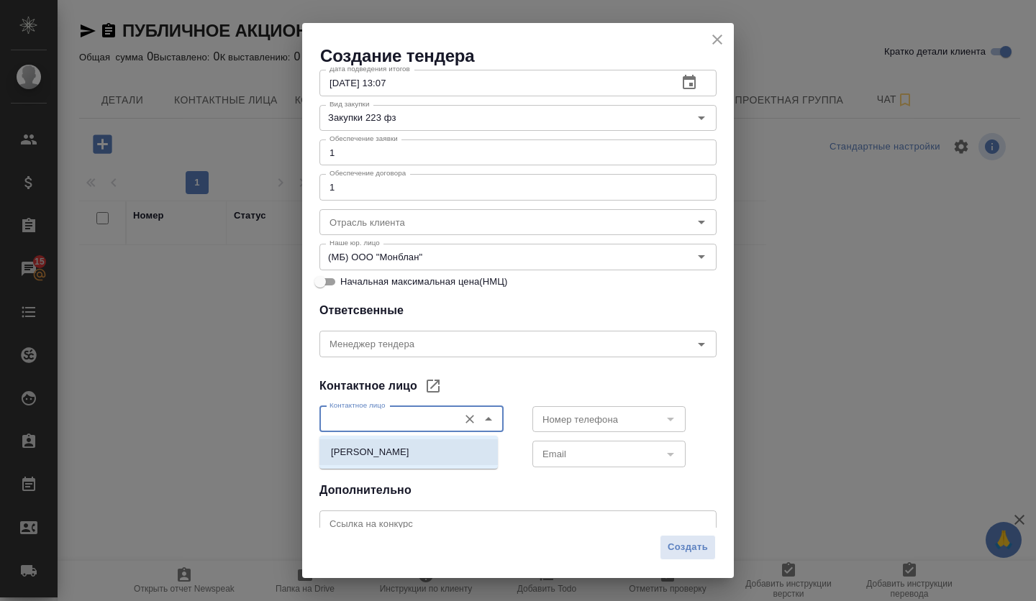
click at [431, 455] on li "[PERSON_NAME]" at bounding box center [408, 452] width 178 height 26
type input "[PERSON_NAME]"
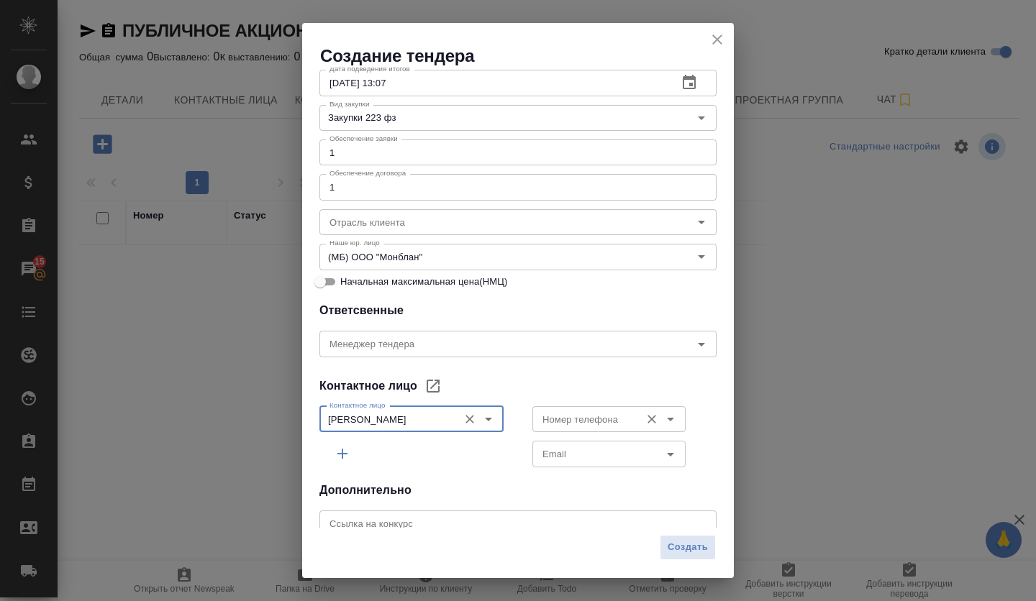
click at [667, 421] on icon "Open" at bounding box center [670, 420] width 7 height 4
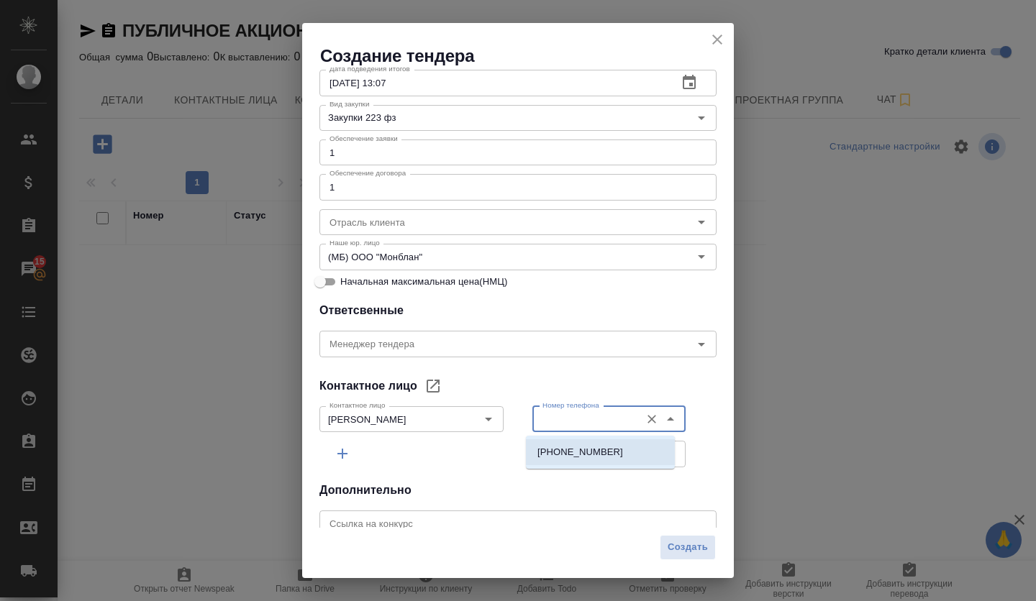
click at [583, 457] on p "[PHONE_NUMBER]" at bounding box center [580, 452] width 86 height 14
type input "[PHONE_NUMBER]"
click at [662, 452] on icon "Open" at bounding box center [670, 454] width 17 height 17
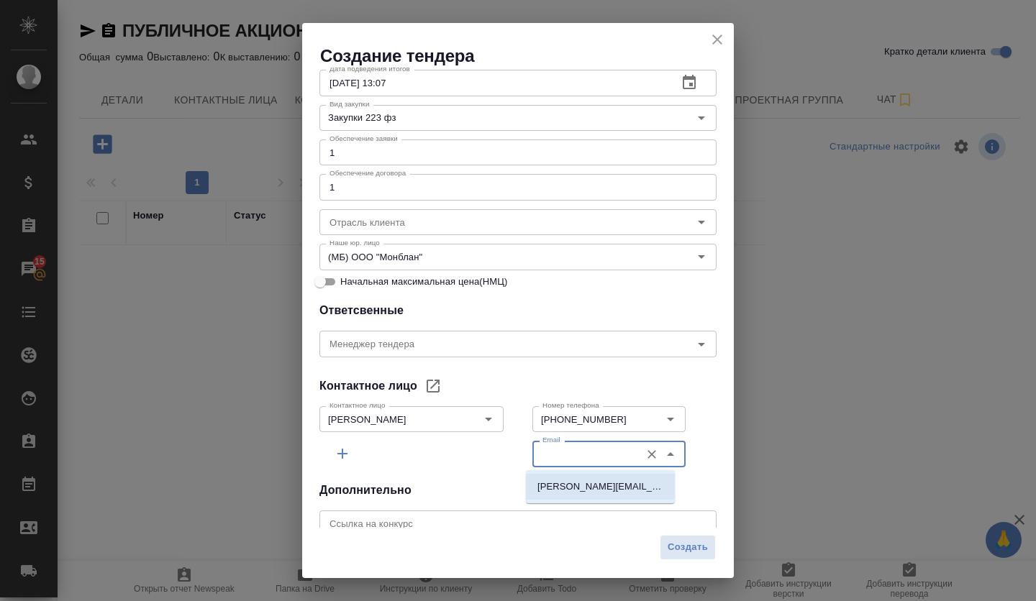
click at [604, 483] on p "[PERSON_NAME][EMAIL_ADDRESS][DOMAIN_NAME]" at bounding box center [600, 487] width 126 height 14
type input "[PERSON_NAME][EMAIL_ADDRESS][DOMAIN_NAME]"
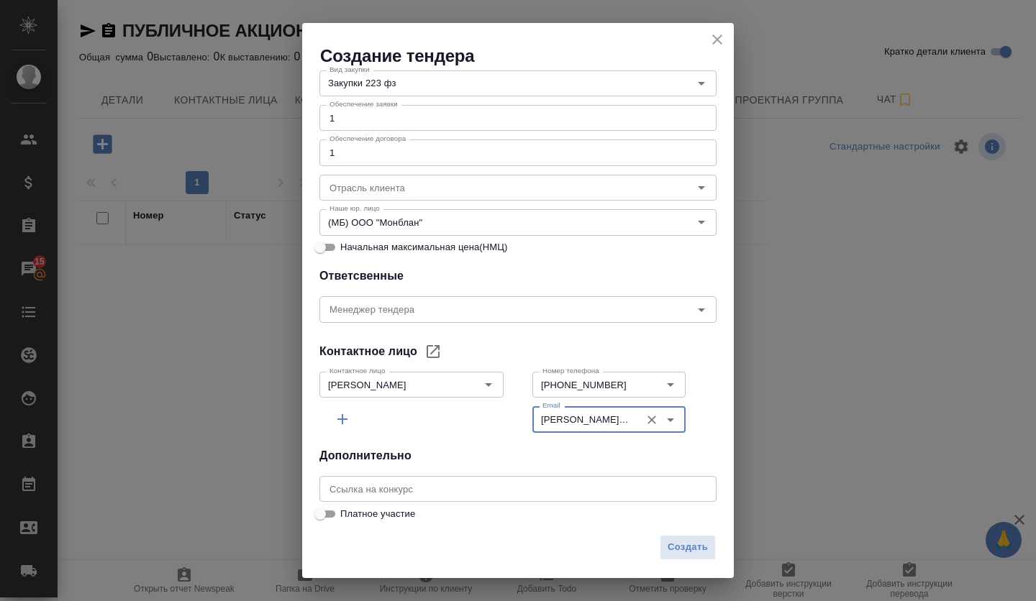
scroll to position [323, 0]
click at [456, 483] on input "text" at bounding box center [517, 488] width 397 height 26
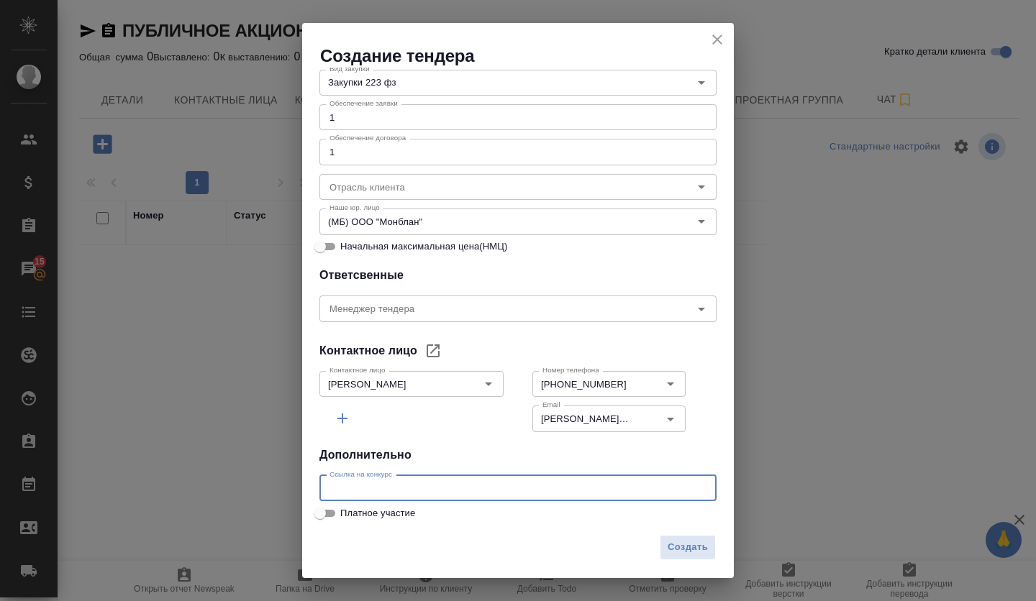
paste input "[URL][DOMAIN_NAME]"
type input "[URL][DOMAIN_NAME]"
click at [693, 548] on span "Создать" at bounding box center [688, 547] width 40 height 17
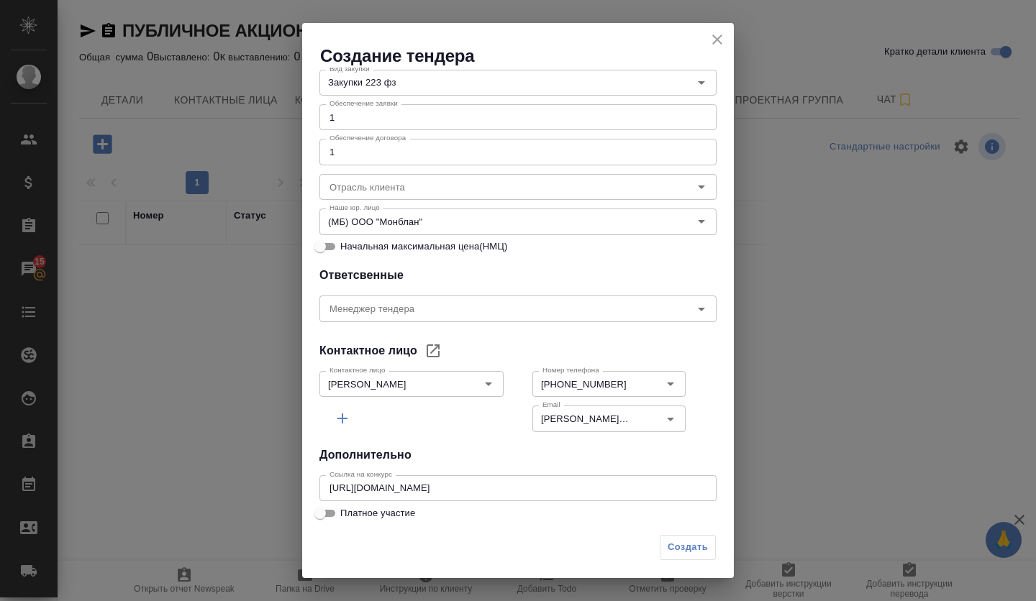
click at [675, 548] on div "Создать" at bounding box center [688, 547] width 56 height 25
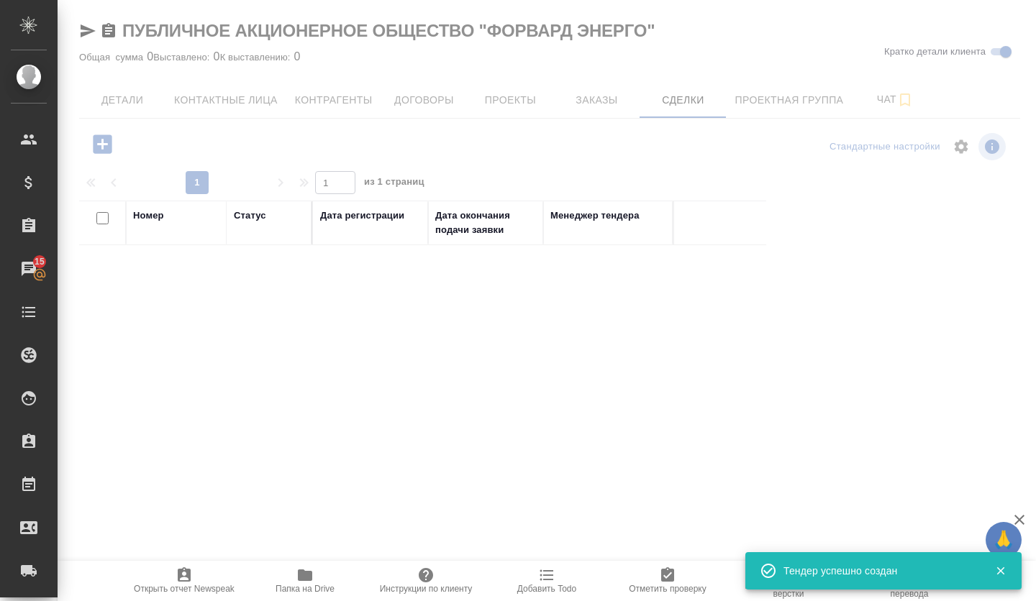
scroll to position [270, 0]
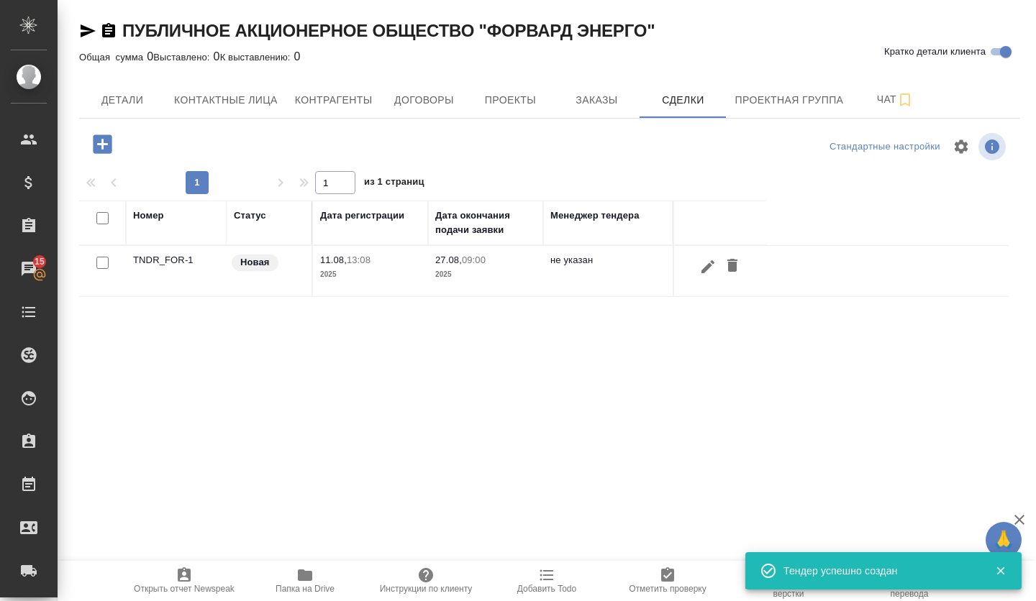
click at [153, 260] on td "TNDR_FOR-1" at bounding box center [176, 271] width 101 height 50
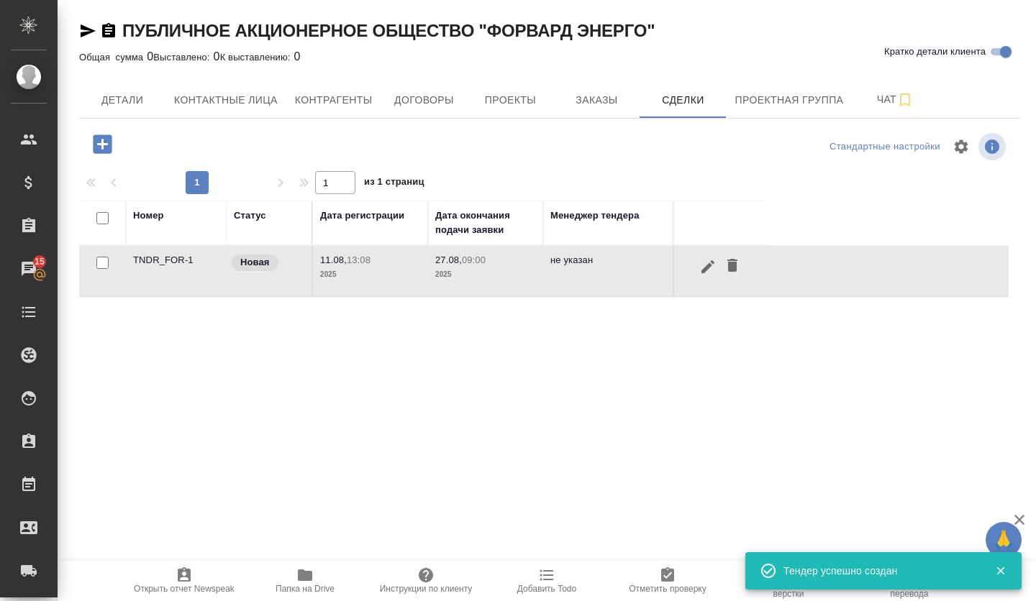
click at [153, 260] on td "TNDR_FOR-1" at bounding box center [176, 271] width 101 height 50
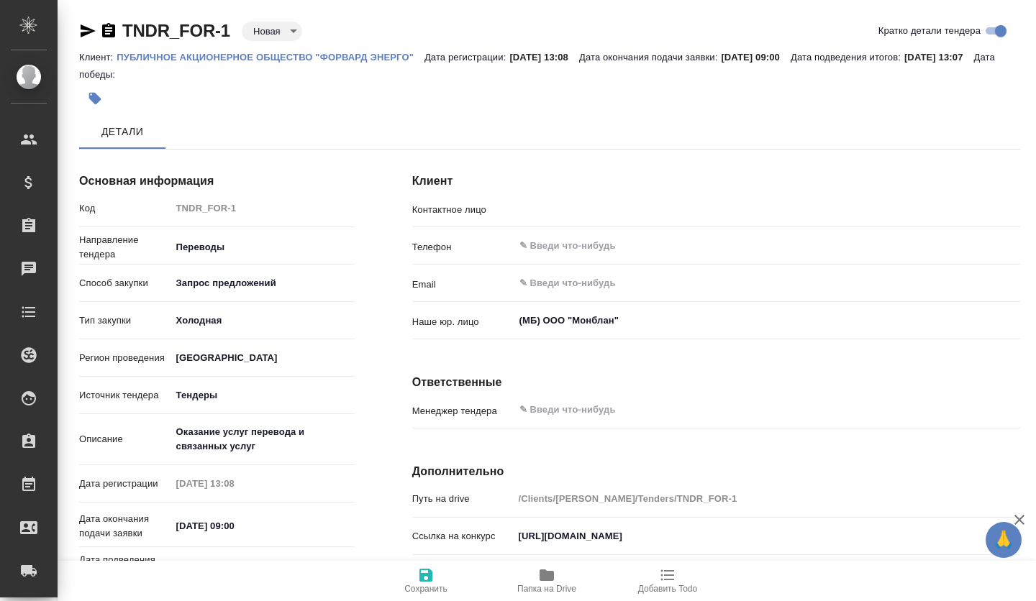
type input "[PERSON_NAME]"
click at [273, 30] on body "🙏 .cls-1 fill:#fff; AWATERA Volkova Alena Клиенты Спецификации Заказы Чаты Todo…" at bounding box center [518, 300] width 1036 height 601
type textarea "x"
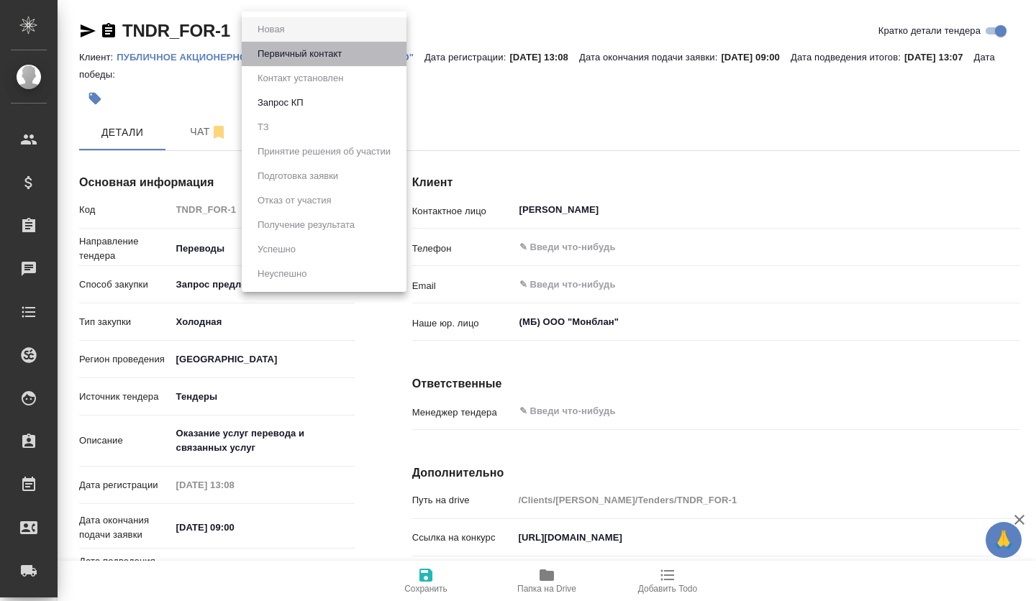
click at [294, 65] on li "Первичный контакт" at bounding box center [324, 54] width 165 height 24
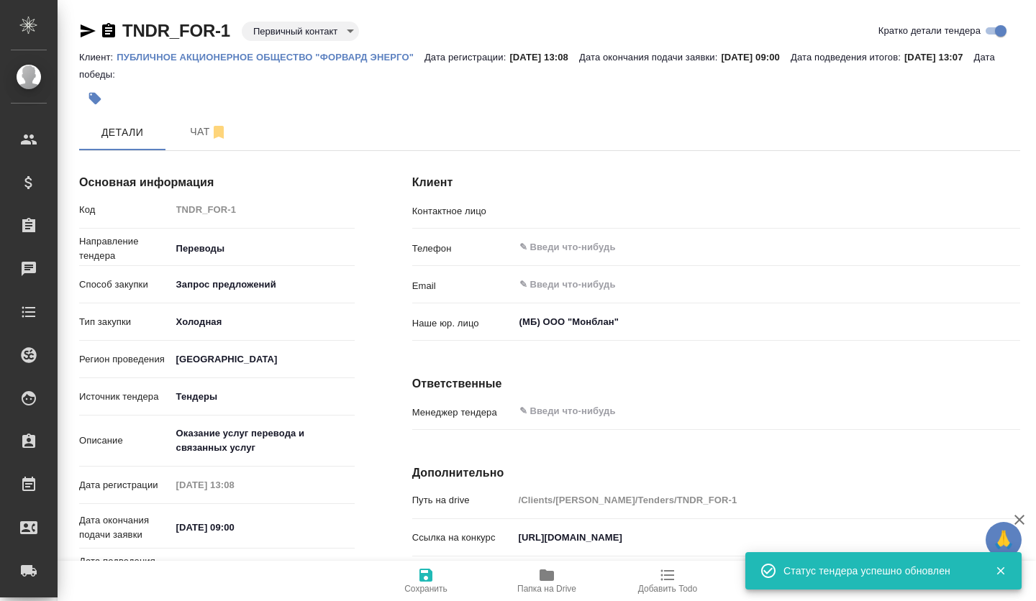
type input "[PERSON_NAME]"
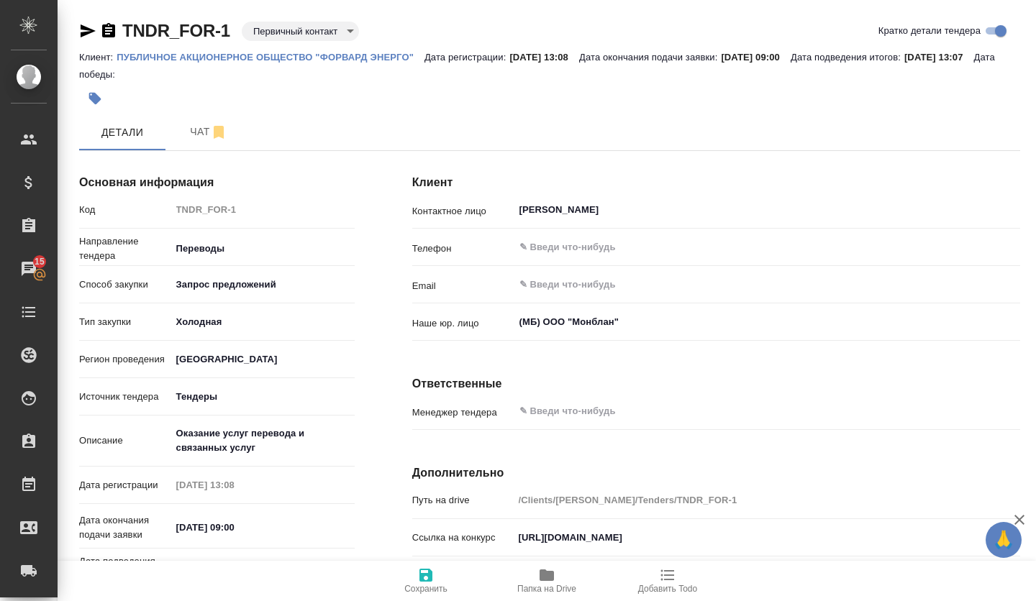
click at [305, 27] on body "🙏 .cls-1 fill:#fff; AWATERA Volkova Alena Клиенты Спецификации Заказы 15 Чаты T…" at bounding box center [518, 300] width 1036 height 601
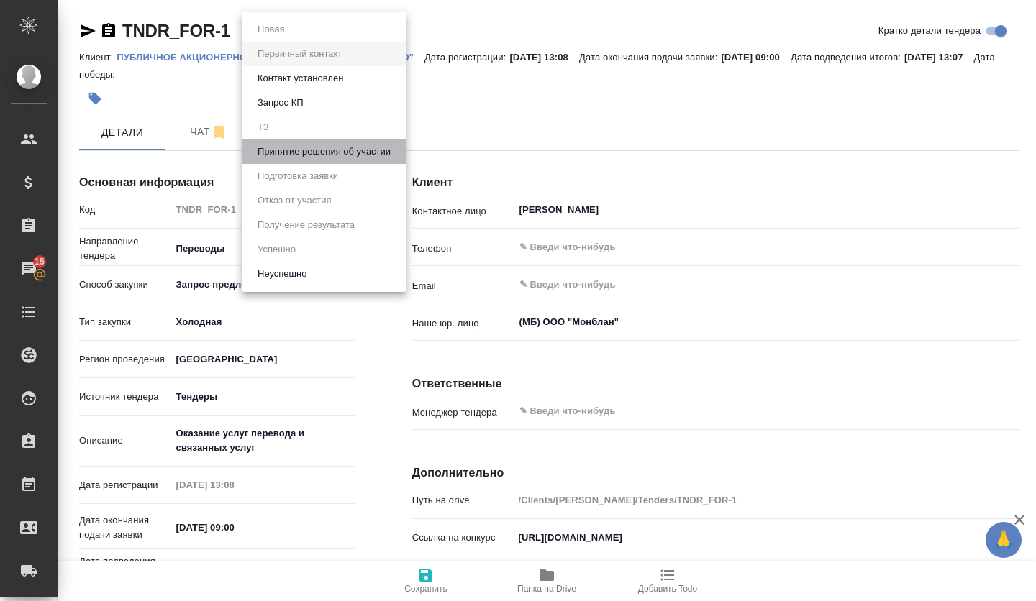
click at [289, 37] on button "Принятие решения об участии" at bounding box center [271, 30] width 36 height 16
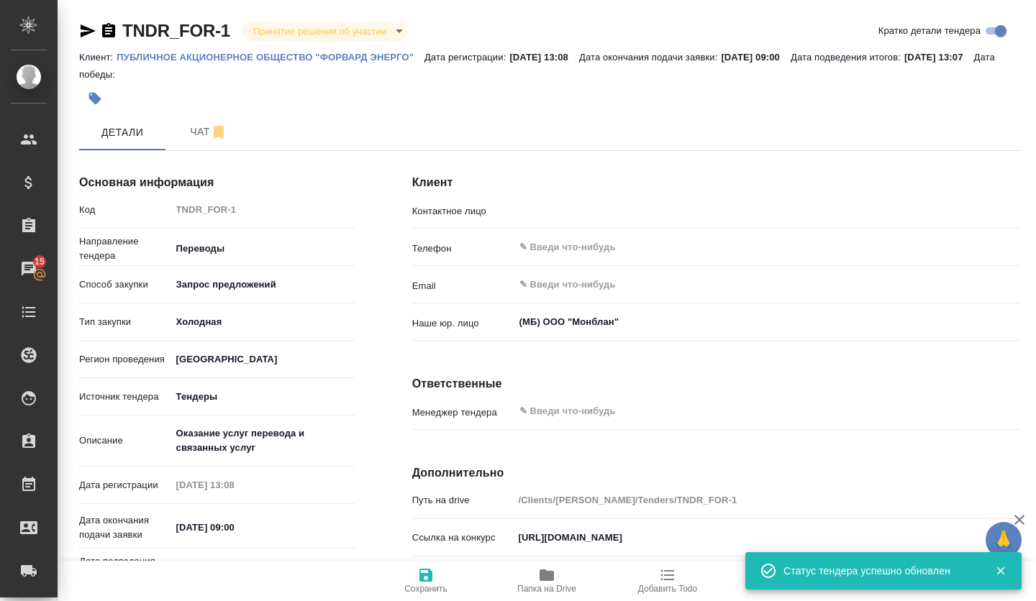
type input "[PERSON_NAME]"
click at [205, 137] on span "Чат" at bounding box center [208, 132] width 69 height 18
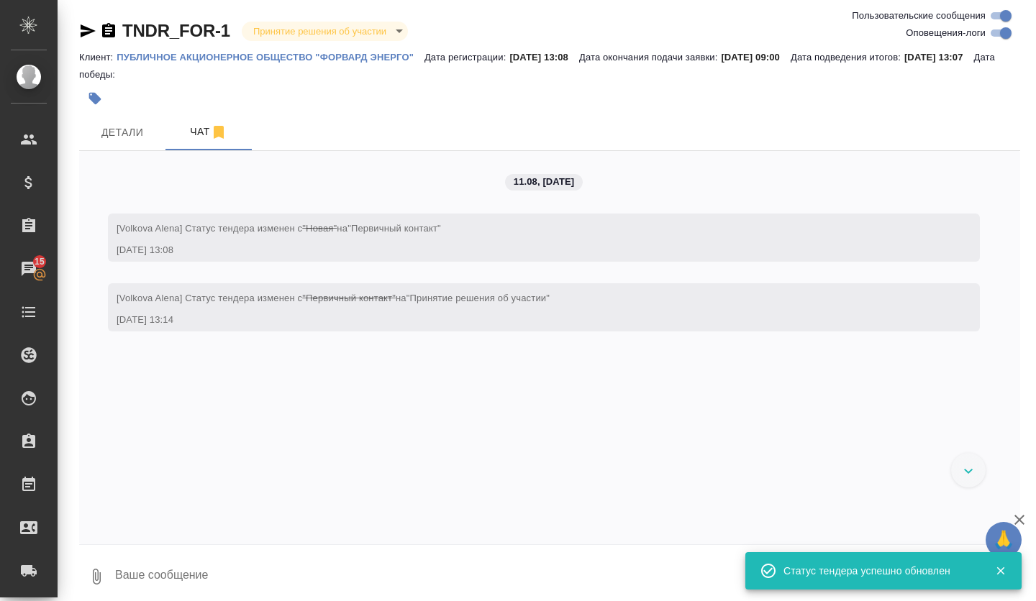
click at [166, 575] on textarea at bounding box center [567, 576] width 906 height 49
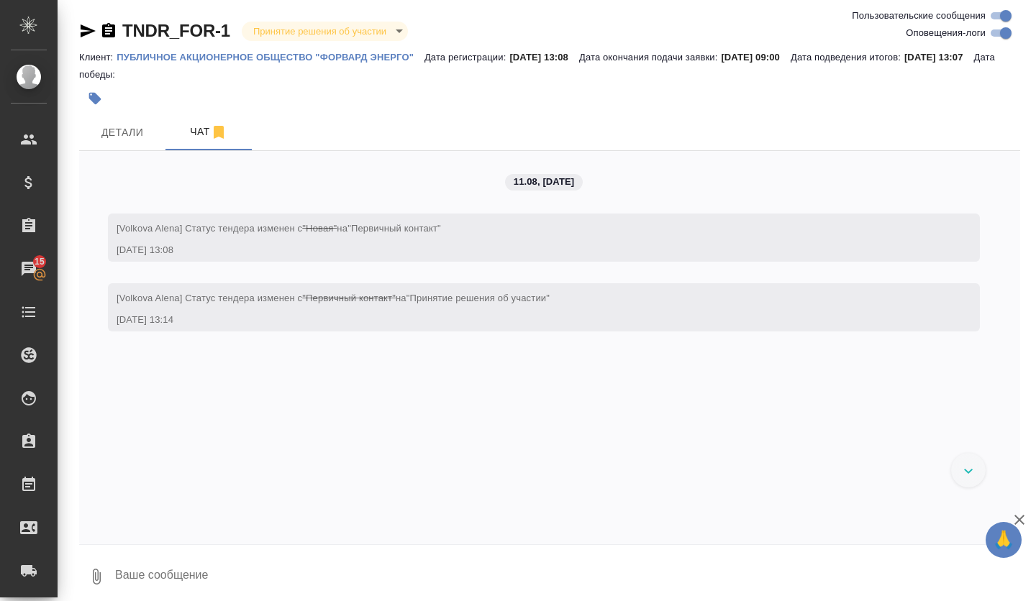
click at [208, 586] on textarea at bounding box center [567, 576] width 906 height 49
paste textarea "Сведения о закупке Реестровый номер извещения 32515114779 Способ осуществления …"
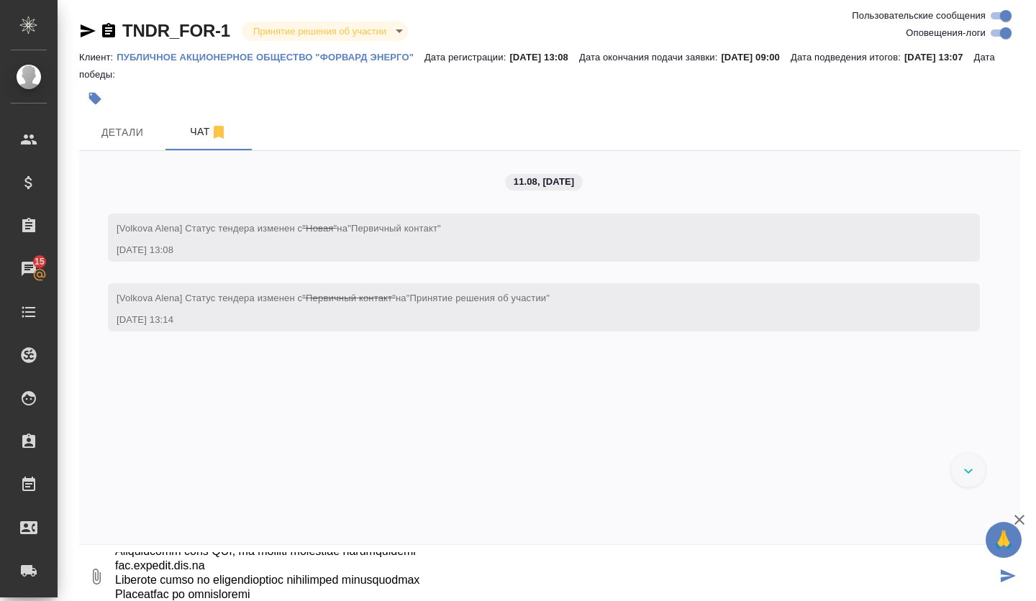
type textarea "Сведения о закупке Реестровый номер извещения 32515114779 Способ осуществления …"
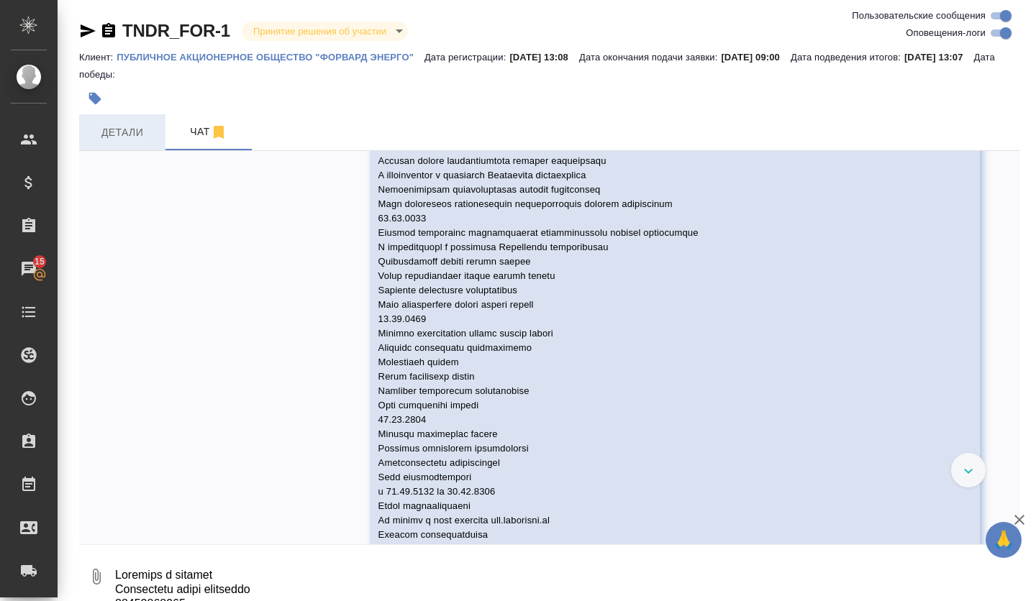
scroll to position [1244, 0]
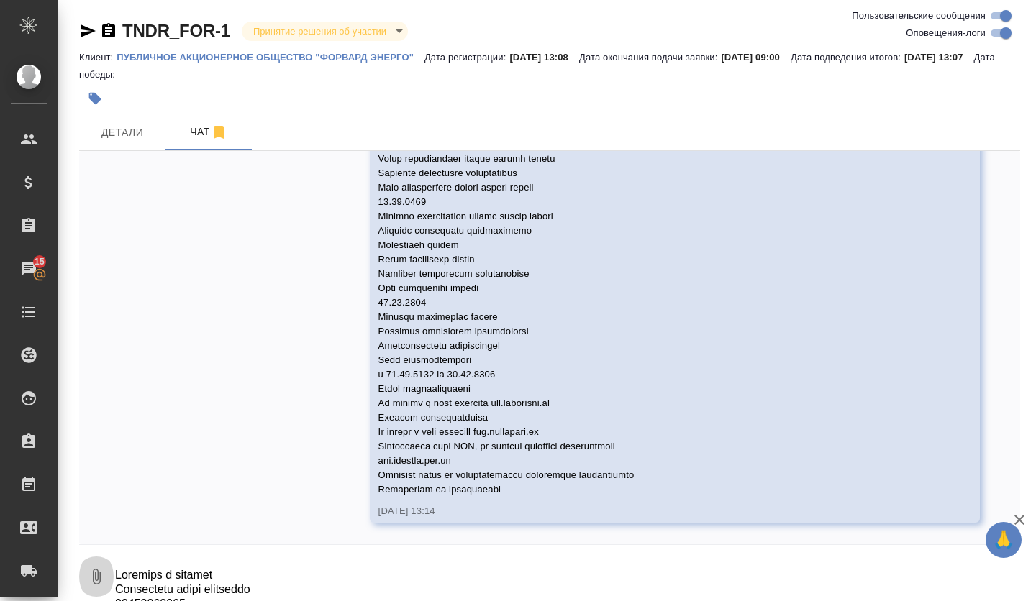
click at [107, 575] on button "0" at bounding box center [96, 576] width 35 height 49
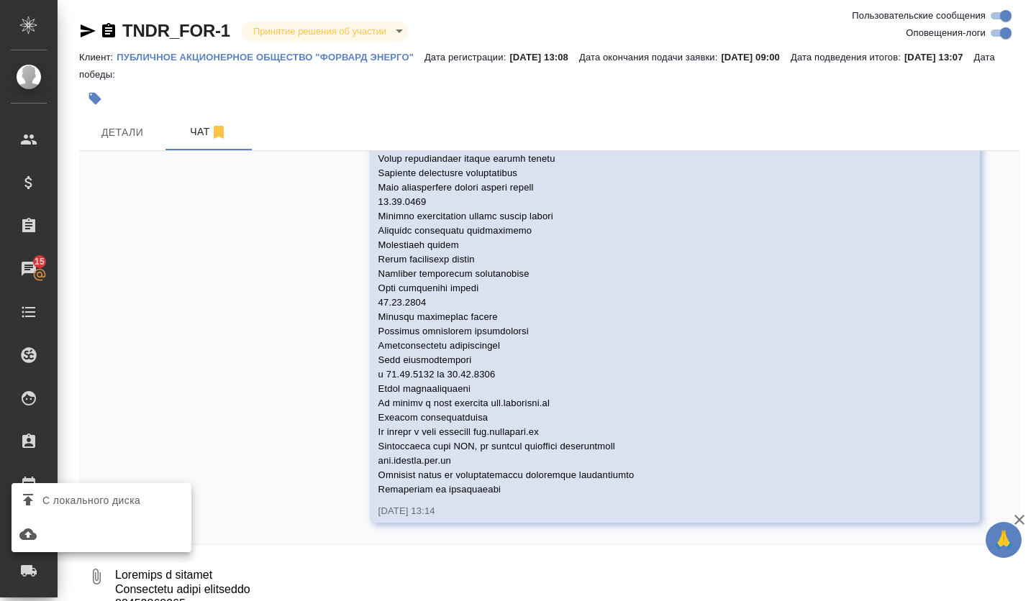
click at [106, 508] on span "С локального диска" at bounding box center [91, 501] width 98 height 18
click at [0, 0] on input "С локального диска" at bounding box center [0, 0] width 0 height 0
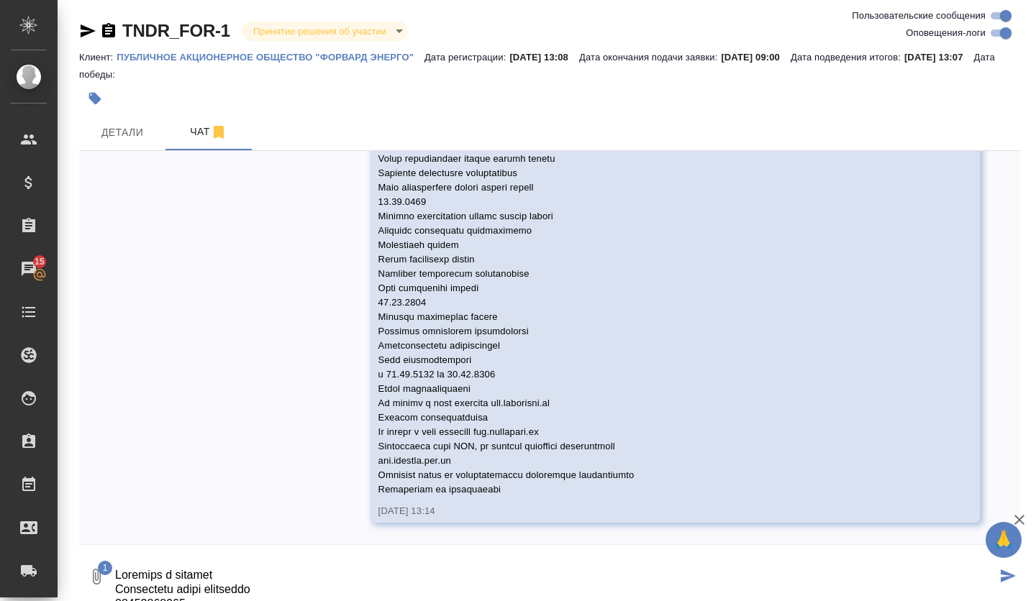
click at [1019, 580] on div "TNDR_FOR-1 Принятие решения об участии decision Клиент: ПУБЛИЧНОЕ АКЦИОНЕРНОЕ О…" at bounding box center [549, 305] width 957 height 610
click at [1001, 580] on icon "submit" at bounding box center [1008, 576] width 15 height 13
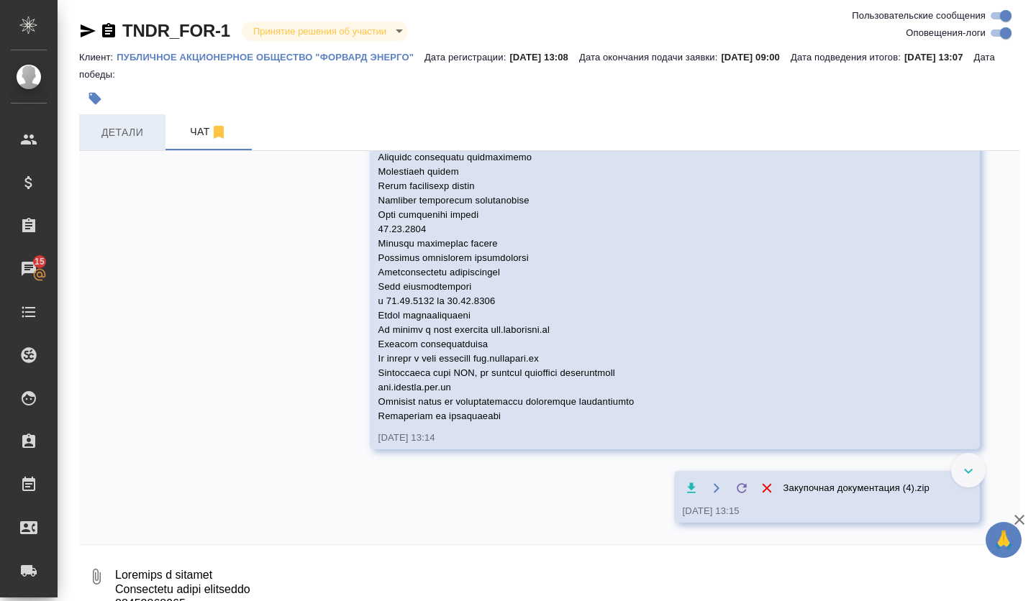
scroll to position [1318, 0]
click at [101, 140] on span "Детали" at bounding box center [122, 133] width 69 height 18
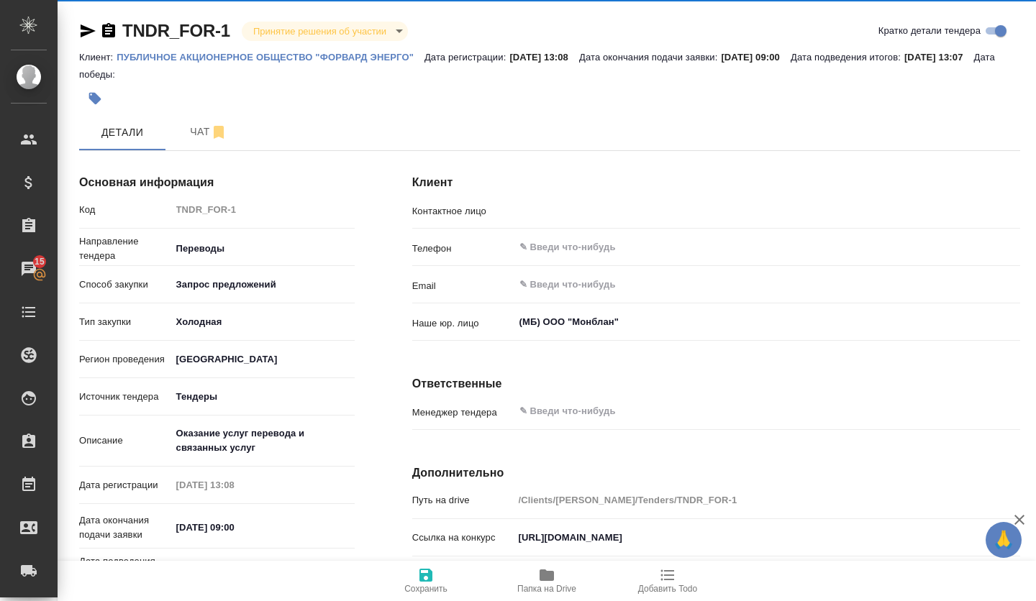
type input "[PERSON_NAME]"
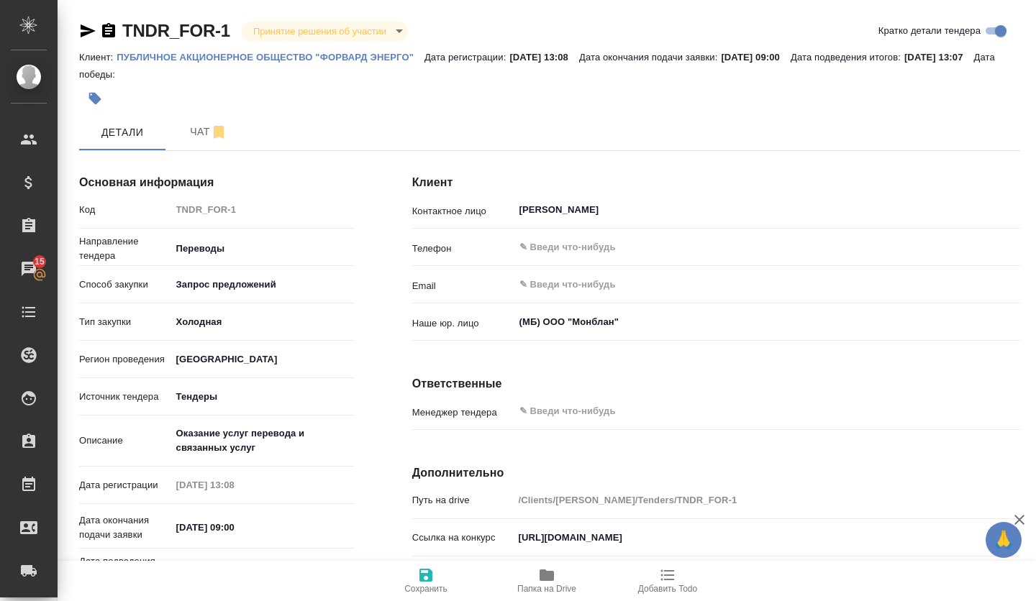
click at [544, 592] on span "Папка на Drive" at bounding box center [546, 589] width 59 height 10
